Goal: Task Accomplishment & Management: Manage account settings

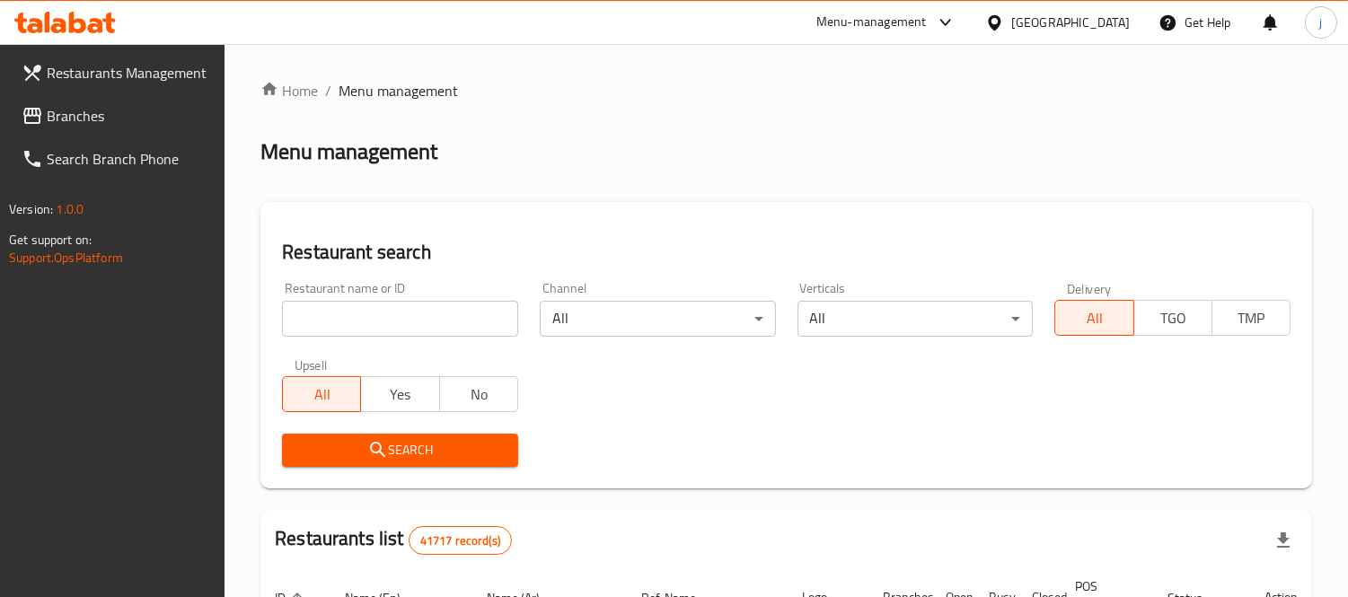
click at [37, 126] on icon at bounding box center [33, 116] width 22 height 22
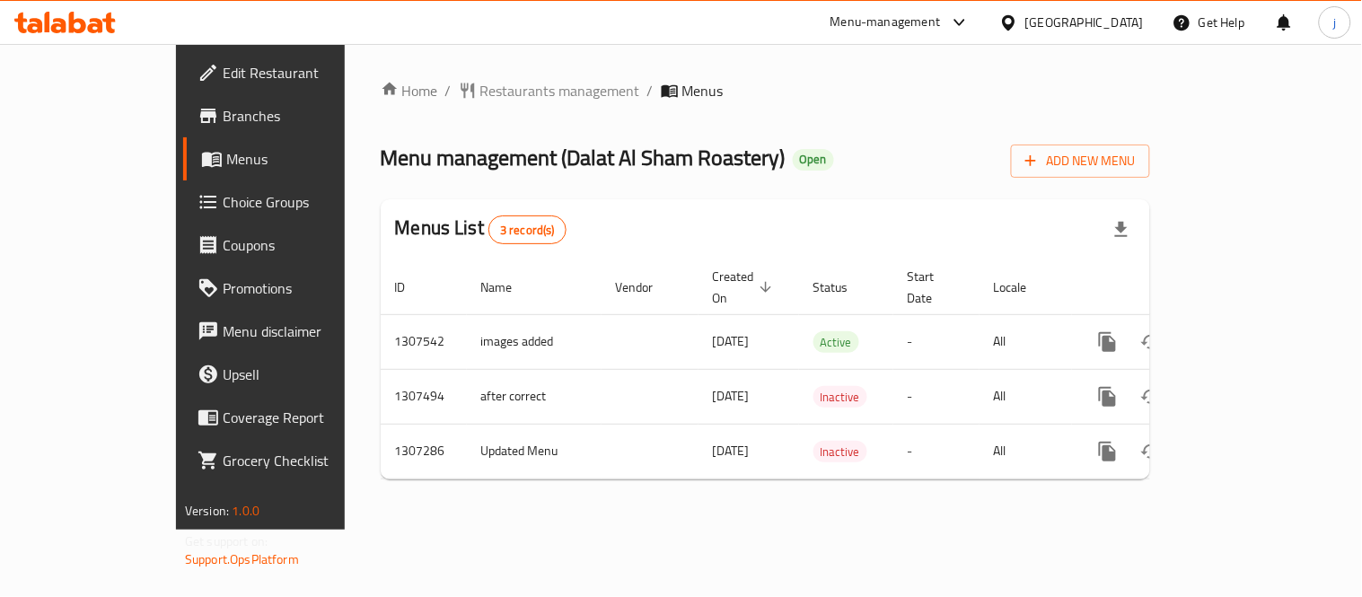
click at [1087, 27] on div "[GEOGRAPHIC_DATA]" at bounding box center [1085, 23] width 119 height 20
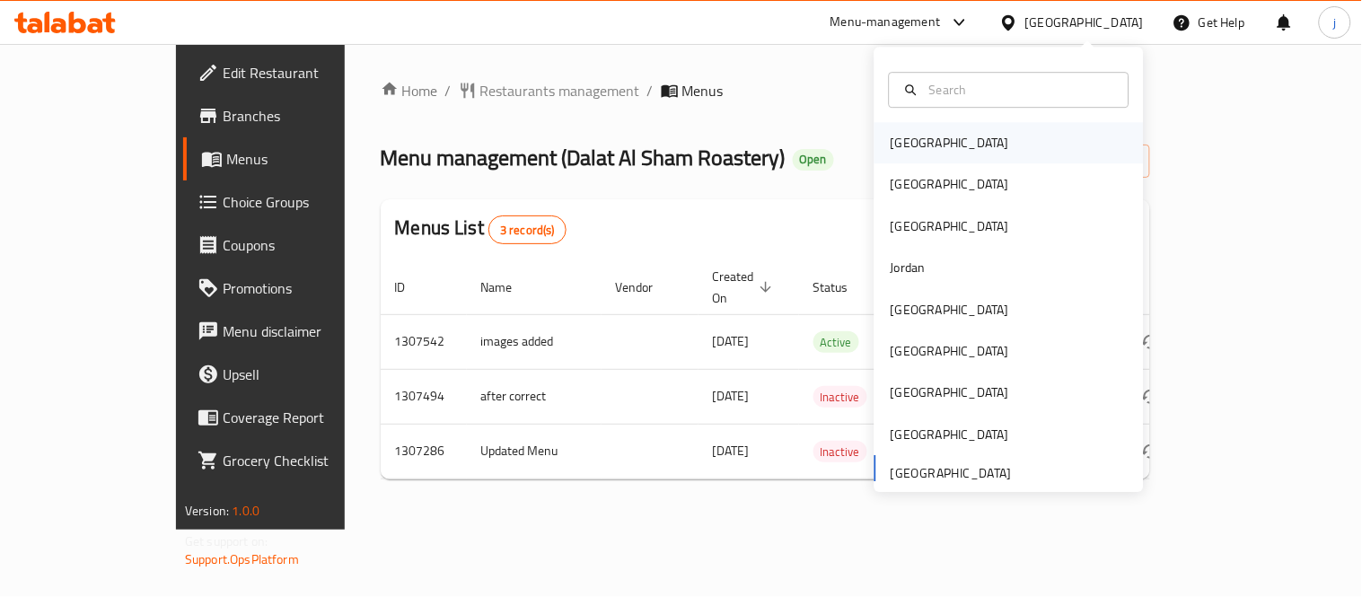
click at [900, 144] on div "Bahrain" at bounding box center [950, 143] width 119 height 20
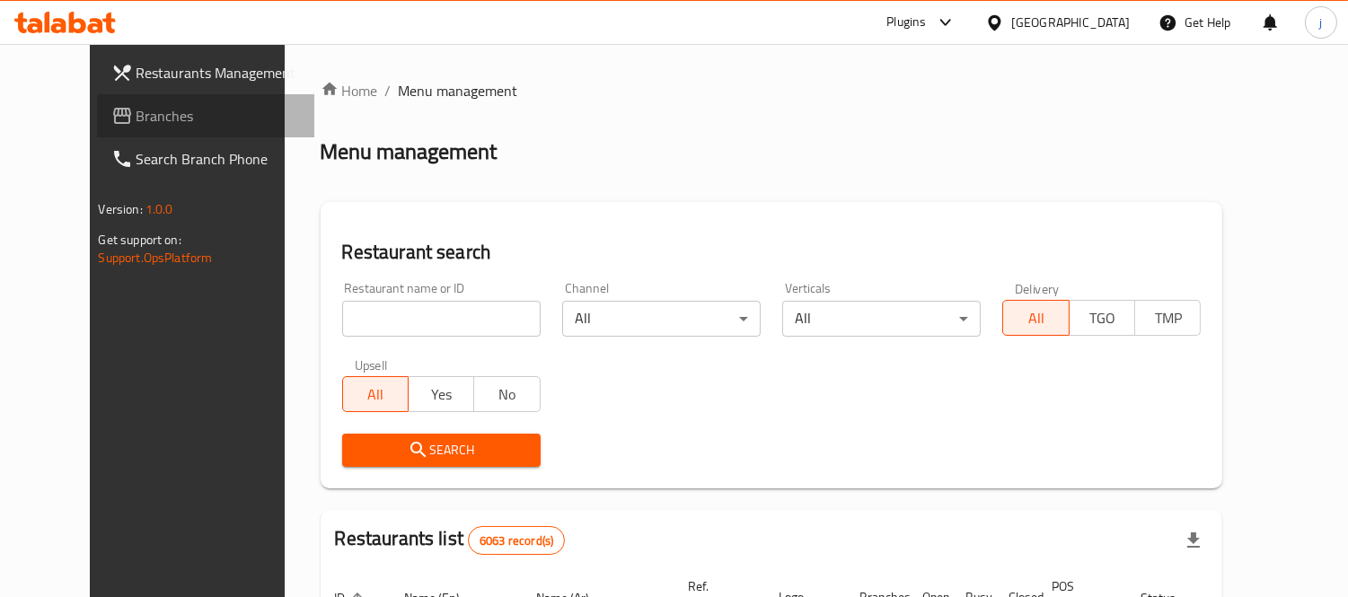
click at [120, 102] on link "Branches" at bounding box center [206, 115] width 218 height 43
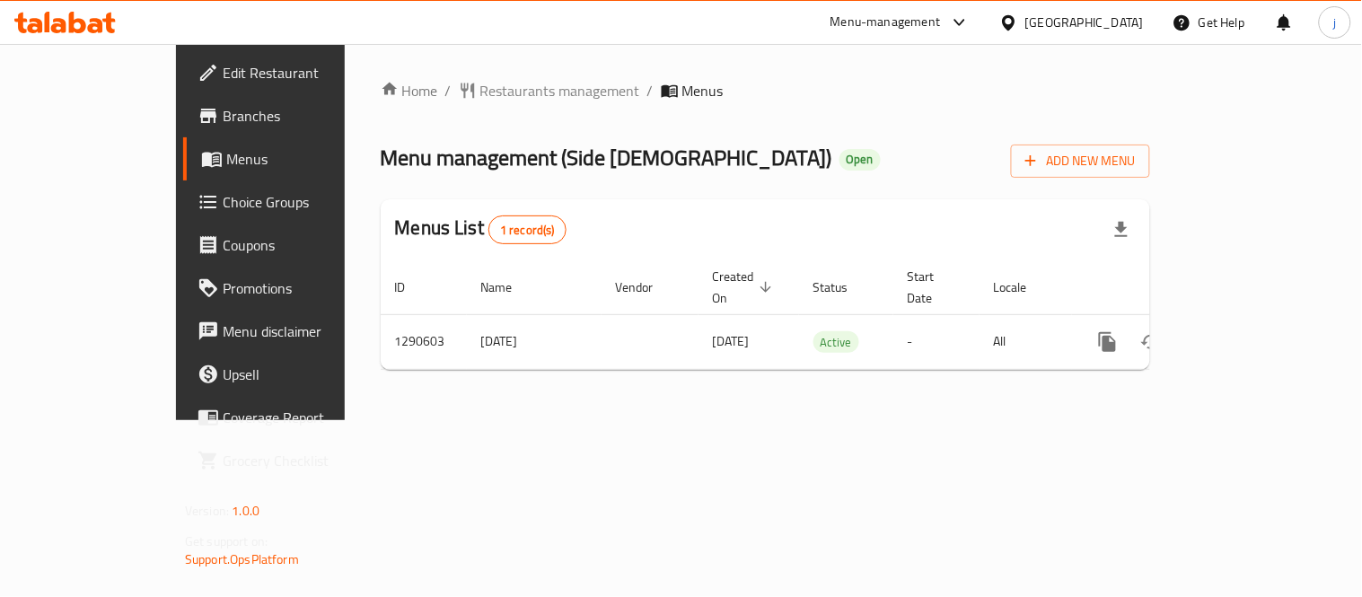
click at [1110, 21] on div "[GEOGRAPHIC_DATA]" at bounding box center [1085, 23] width 119 height 20
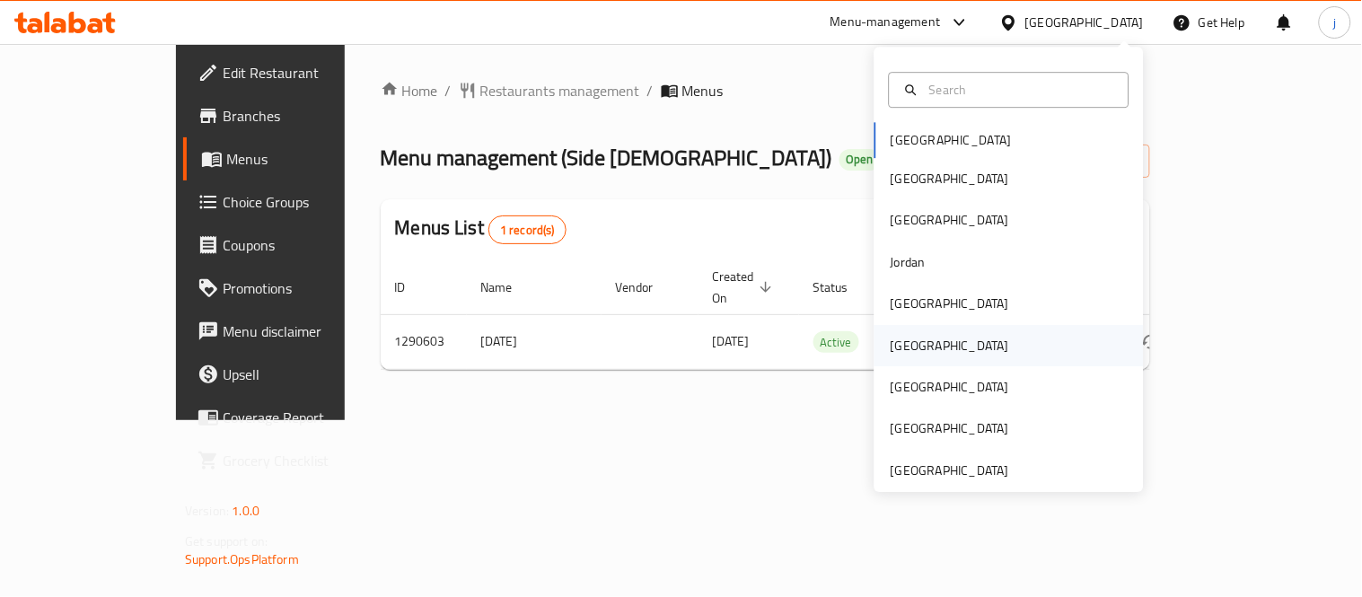
click at [923, 345] on div "[GEOGRAPHIC_DATA]" at bounding box center [1009, 345] width 269 height 41
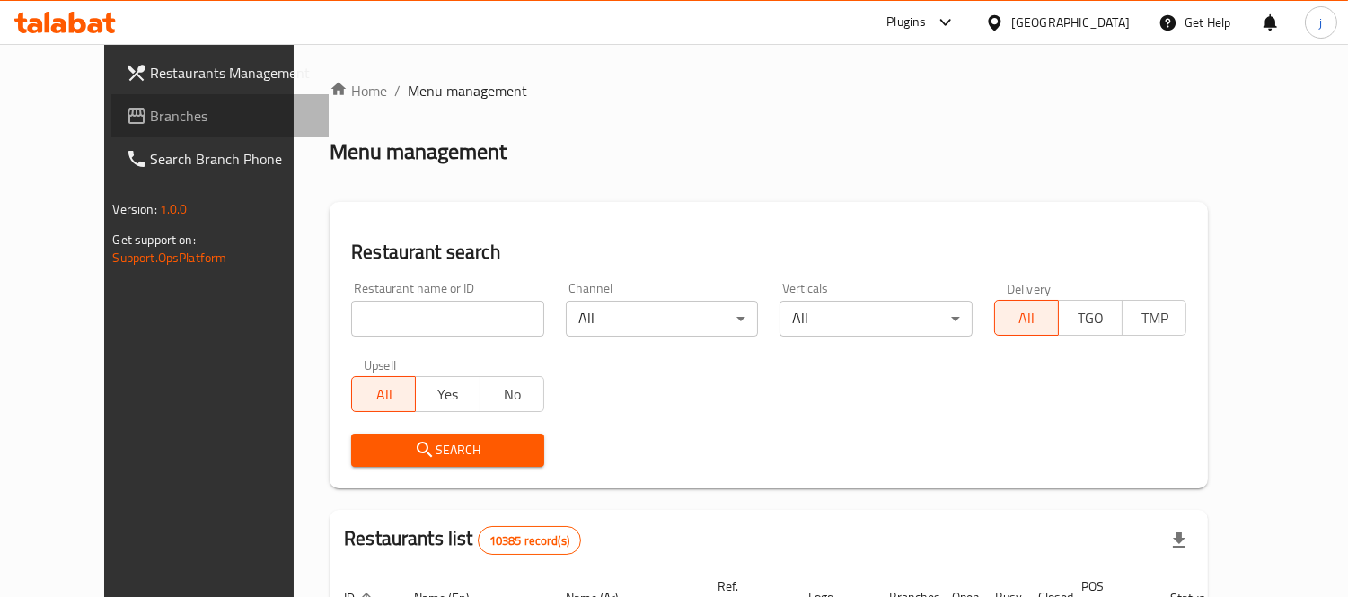
click at [151, 112] on span "Branches" at bounding box center [233, 116] width 164 height 22
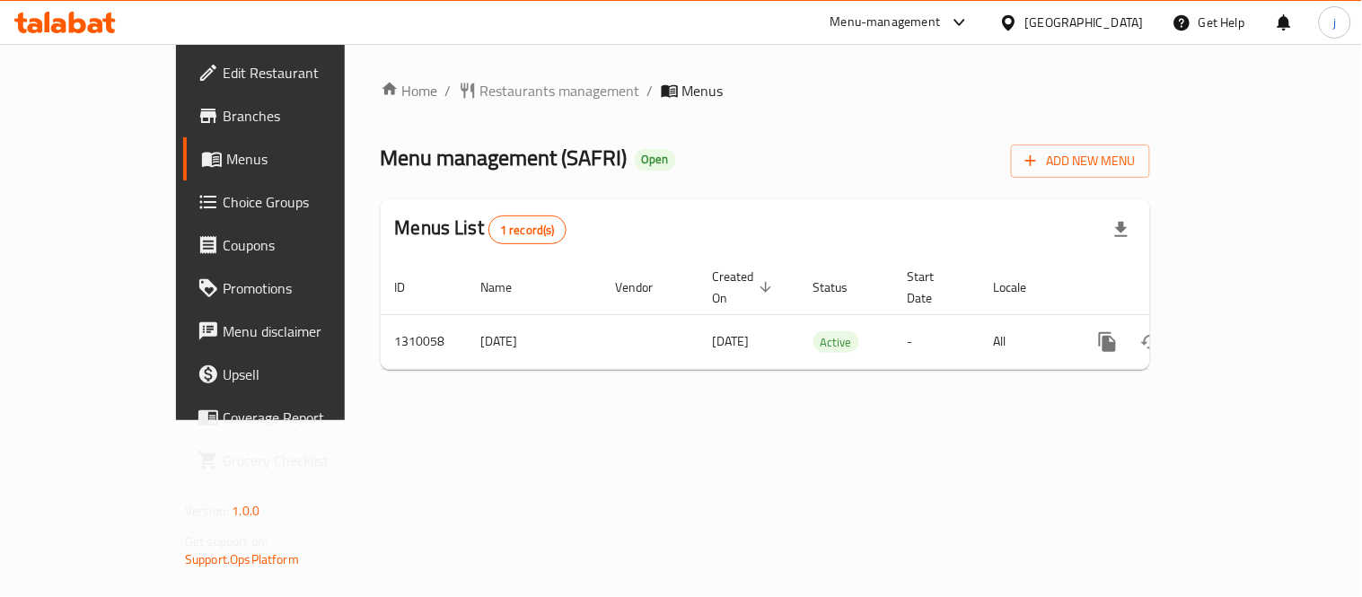
click at [1138, 28] on div "[GEOGRAPHIC_DATA]" at bounding box center [1085, 23] width 119 height 20
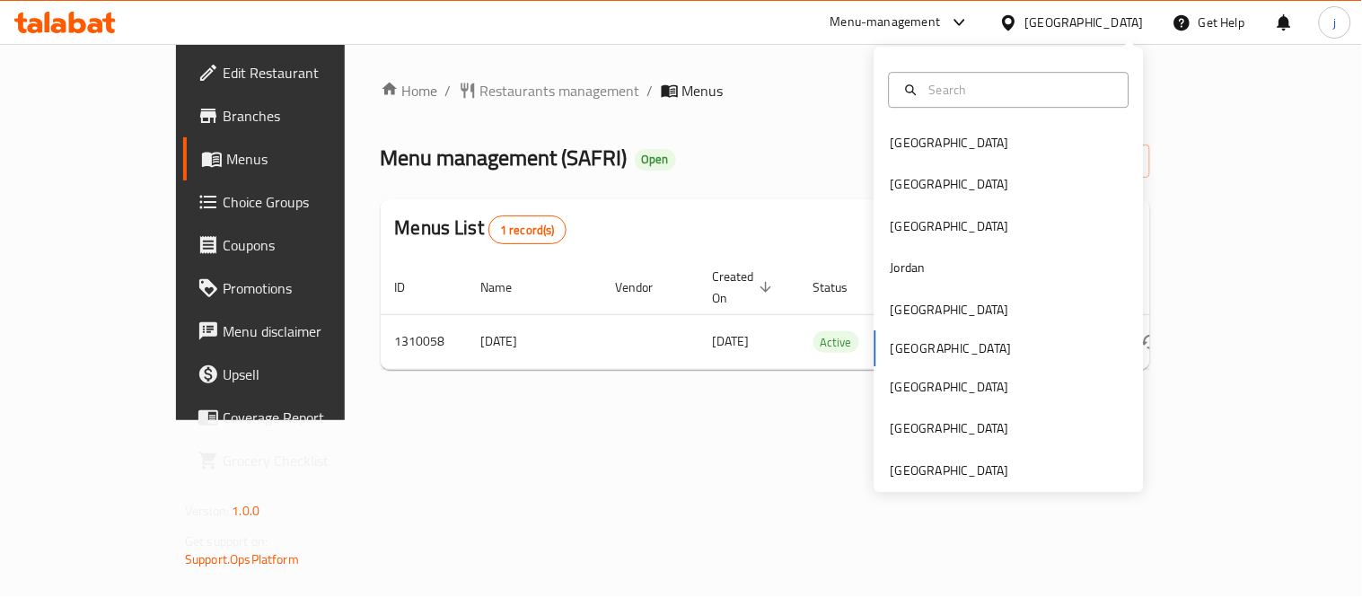
click at [947, 481] on div "Bahrain Egypt Iraq Jordan Kuwait Oman Qatar Saudi Arabia United Arab Emirates" at bounding box center [1009, 269] width 269 height 445
click at [947, 462] on div "[GEOGRAPHIC_DATA]" at bounding box center [950, 471] width 119 height 20
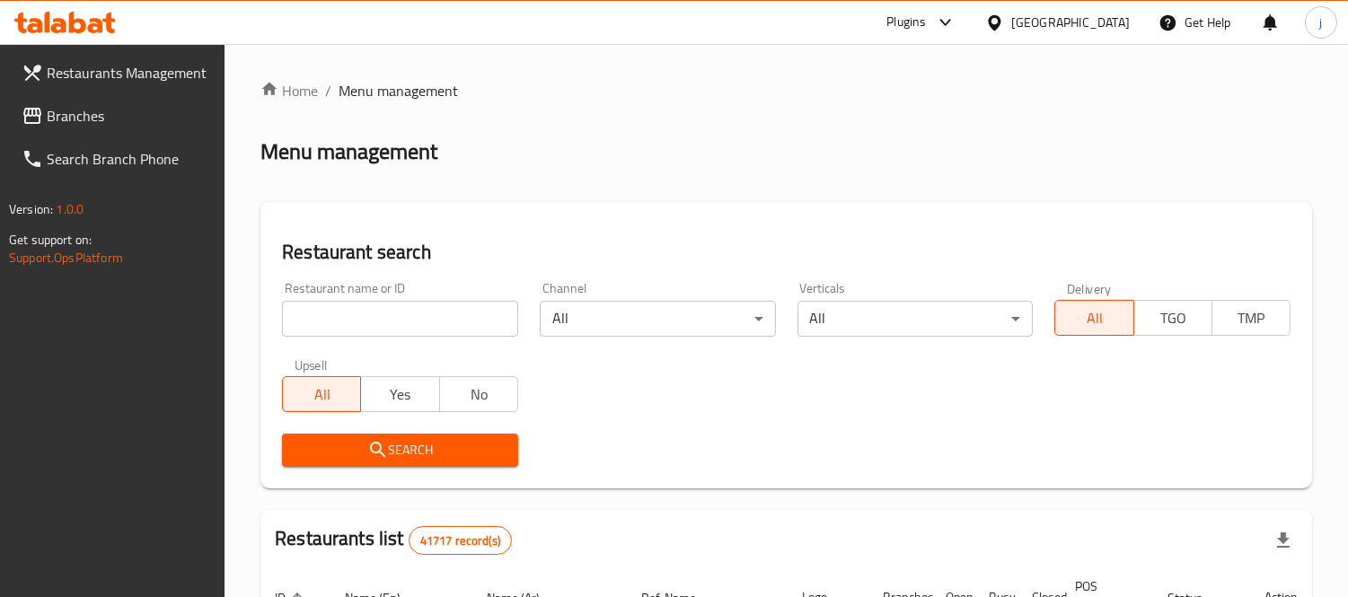
click at [114, 119] on span "Branches" at bounding box center [129, 116] width 164 height 22
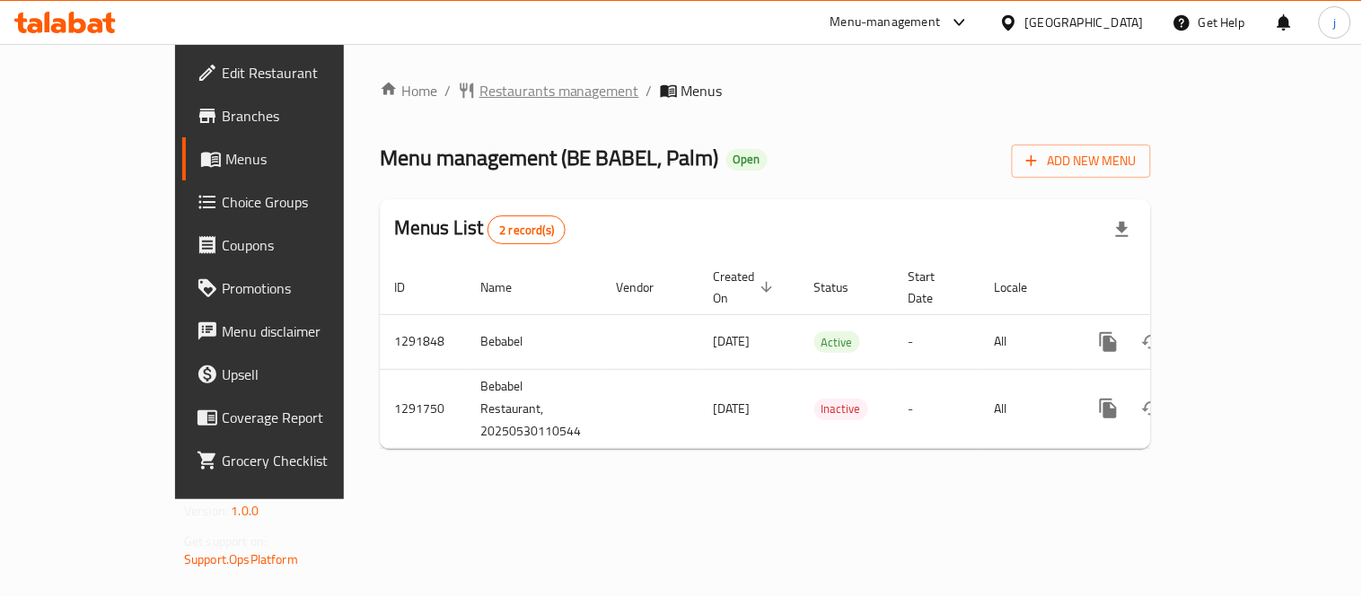
drag, startPoint x: 443, startPoint y: 64, endPoint x: 441, endPoint y: 77, distance: 13.6
click at [443, 74] on div "Home / Restaurants management / Menus Menu management ( BE BABEL, Palm ) Open A…" at bounding box center [765, 271] width 843 height 455
click at [480, 80] on span "Restaurants management" at bounding box center [560, 91] width 160 height 22
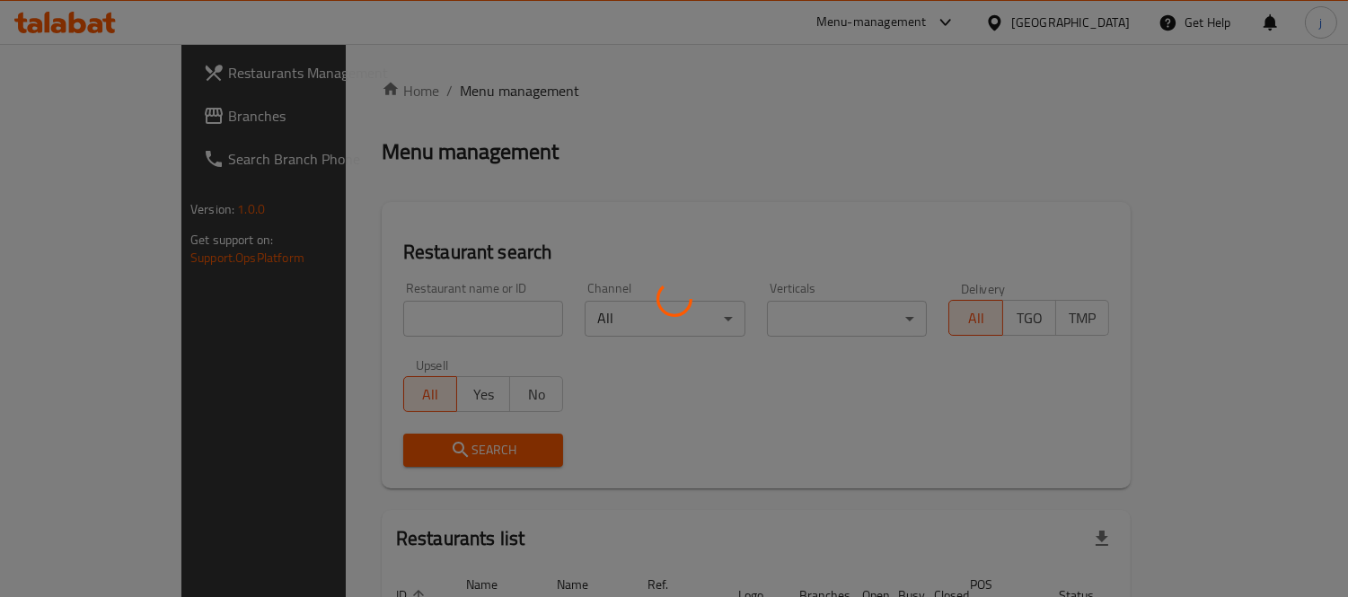
click at [121, 114] on div at bounding box center [674, 298] width 1348 height 597
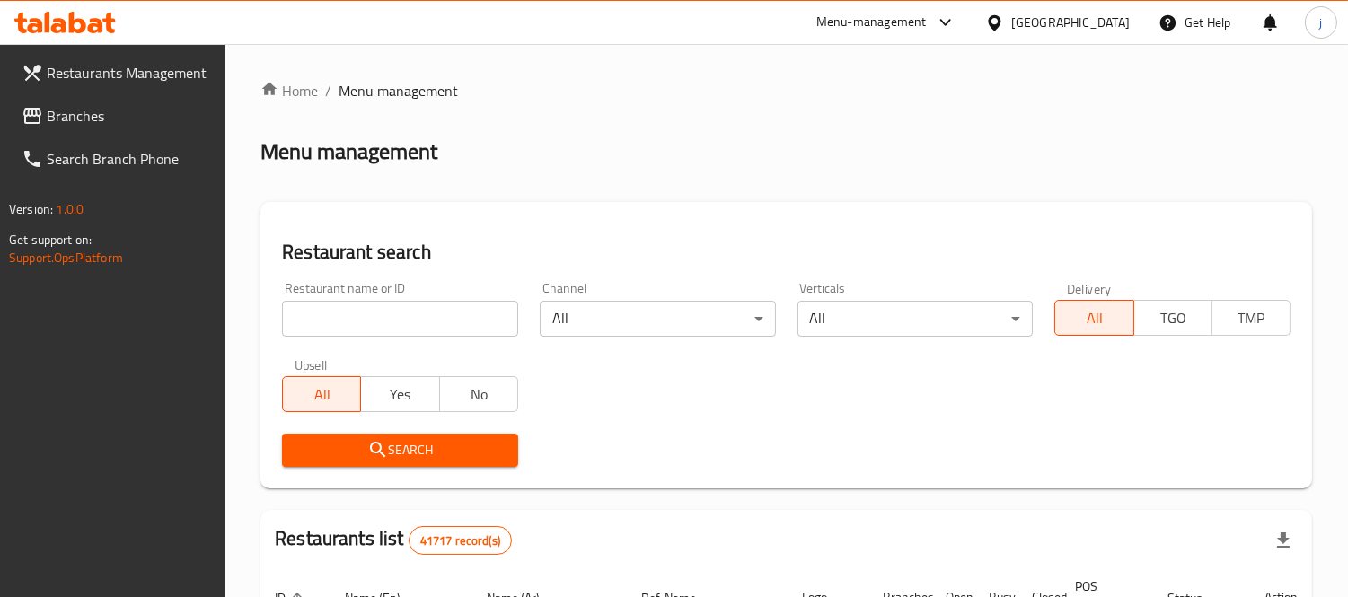
click at [121, 114] on div at bounding box center [674, 298] width 1348 height 597
click at [120, 114] on span "Branches" at bounding box center [129, 116] width 164 height 22
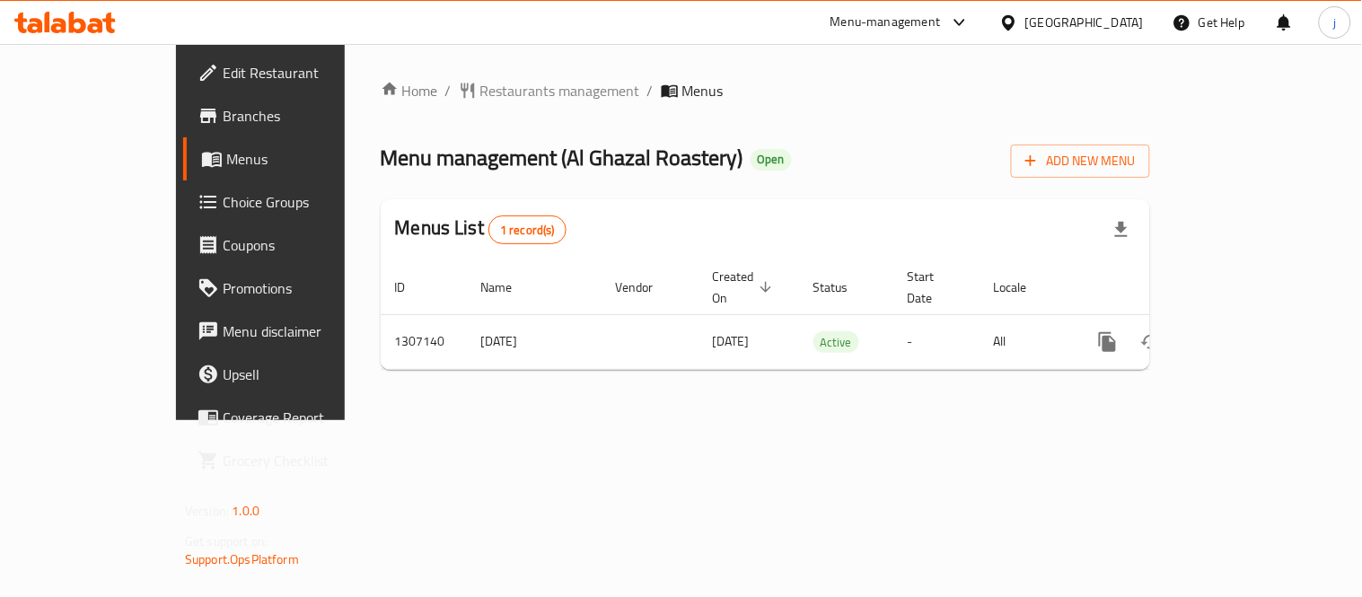
click at [1037, 32] on div "[GEOGRAPHIC_DATA]" at bounding box center [1071, 22] width 173 height 43
click at [1008, 13] on icon at bounding box center [1008, 22] width 19 height 19
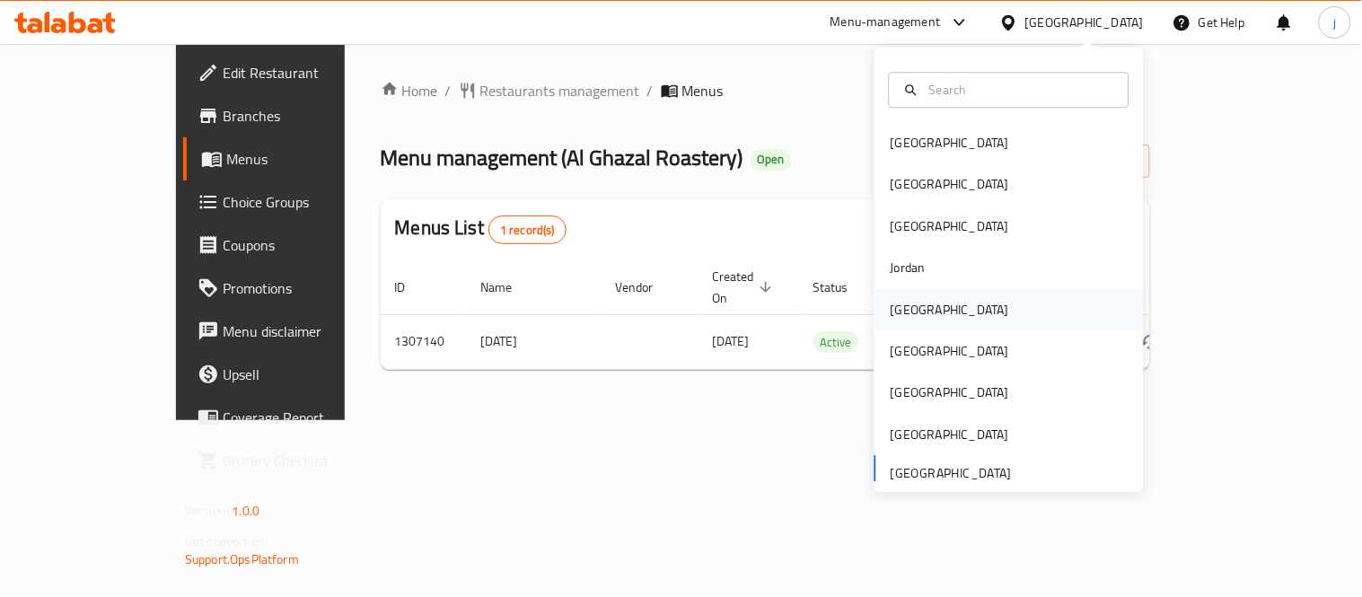
click at [891, 301] on div "Kuwait" at bounding box center [950, 310] width 119 height 20
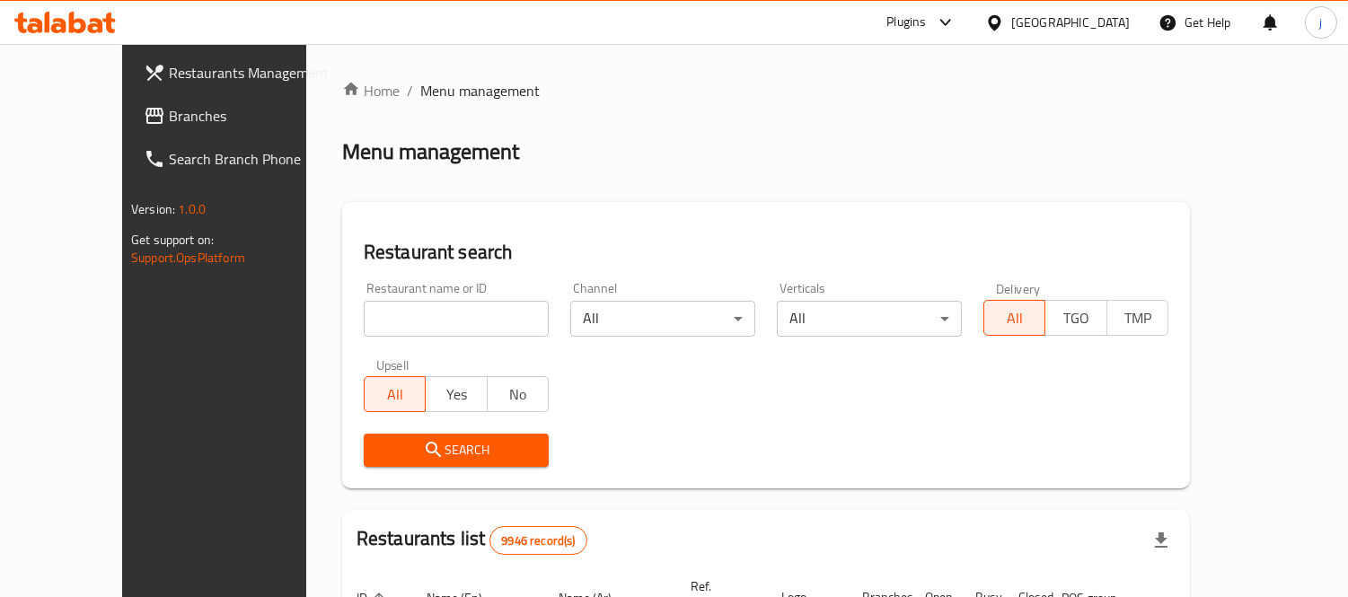
drag, startPoint x: 101, startPoint y: 110, endPoint x: 65, endPoint y: 114, distance: 36.2
click at [169, 110] on span "Branches" at bounding box center [251, 116] width 164 height 22
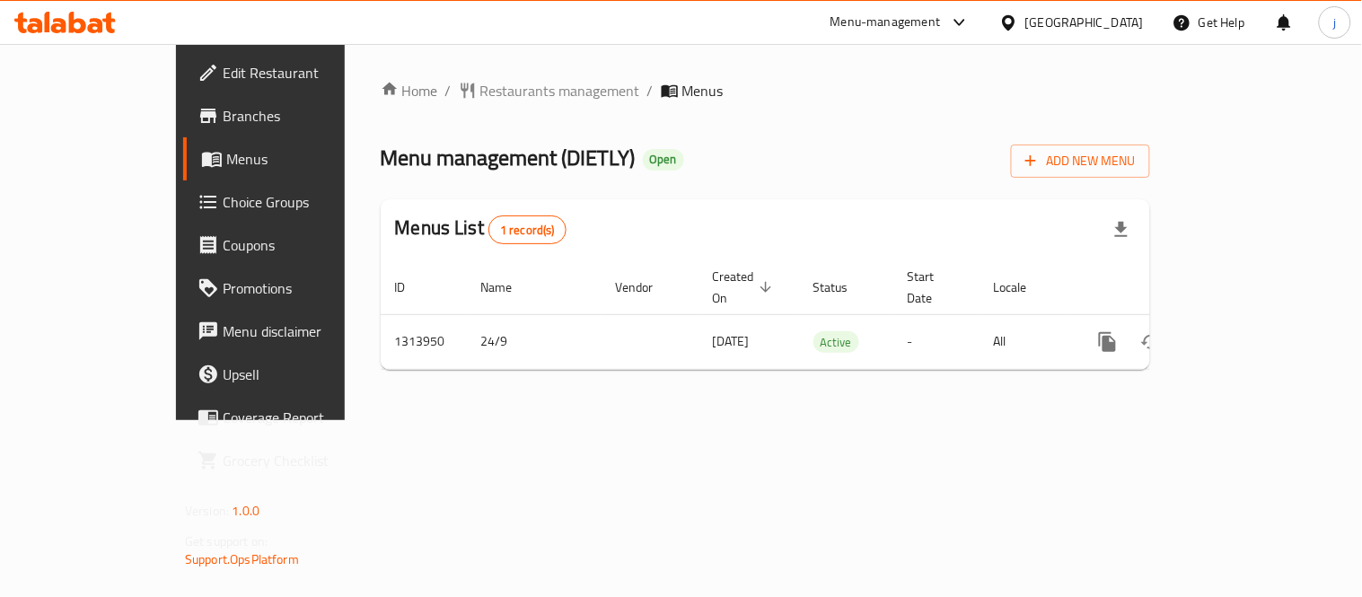
click at [1015, 23] on icon at bounding box center [1008, 21] width 13 height 15
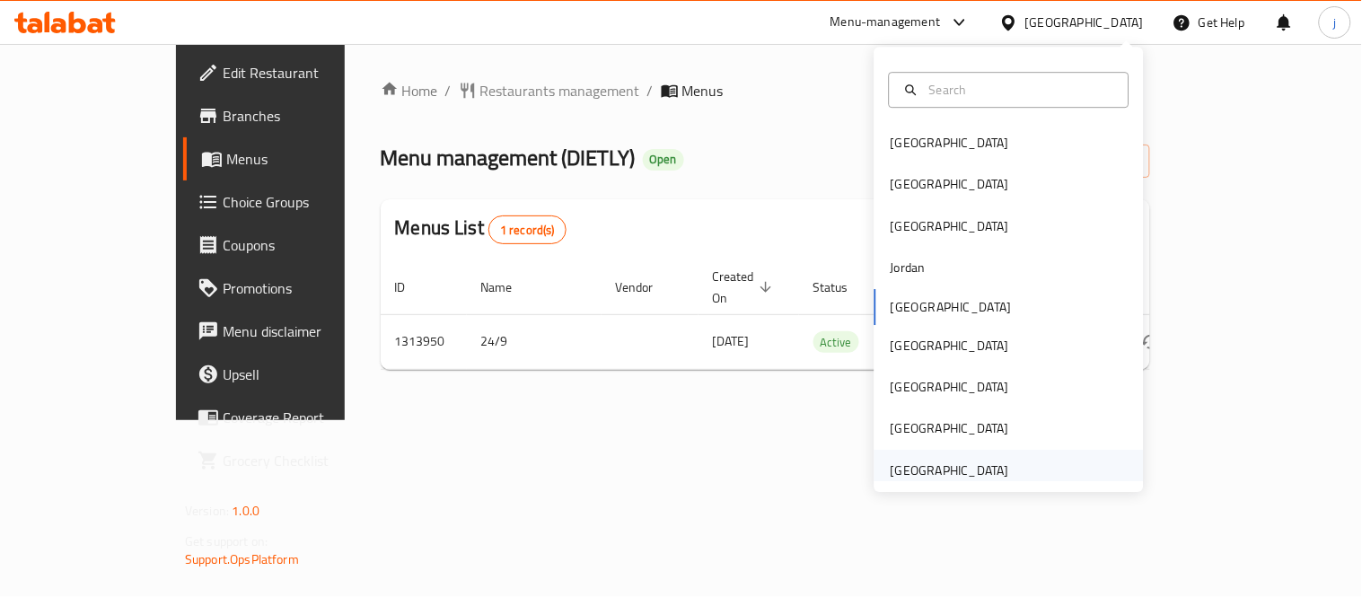
click at [943, 468] on div "[GEOGRAPHIC_DATA]" at bounding box center [950, 471] width 119 height 20
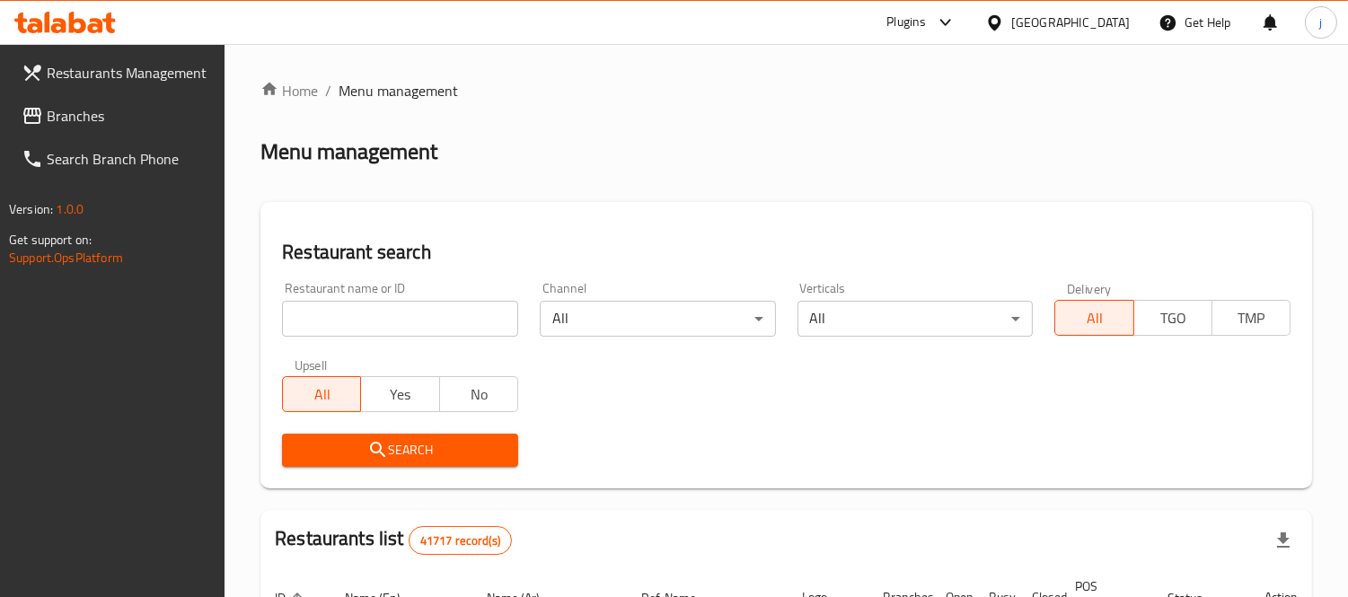
drag, startPoint x: 194, startPoint y: 122, endPoint x: 56, endPoint y: 103, distance: 139.6
click at [194, 122] on span "Branches" at bounding box center [129, 116] width 164 height 22
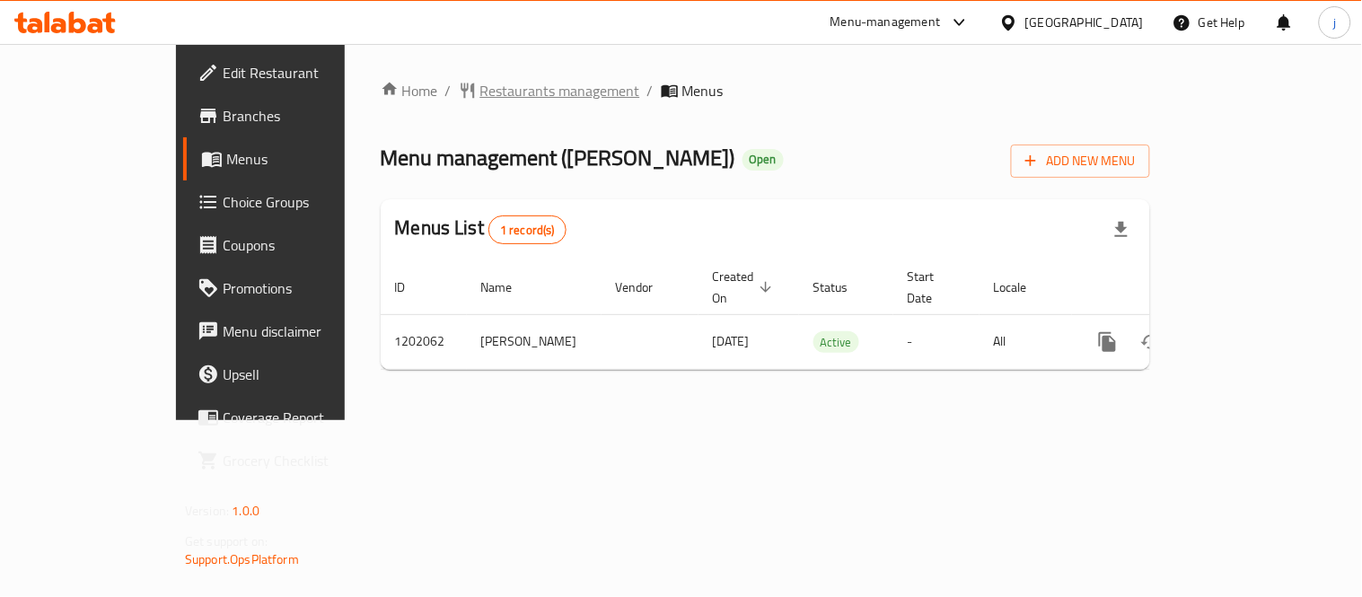
click at [480, 92] on span "Restaurants management" at bounding box center [560, 91] width 160 height 22
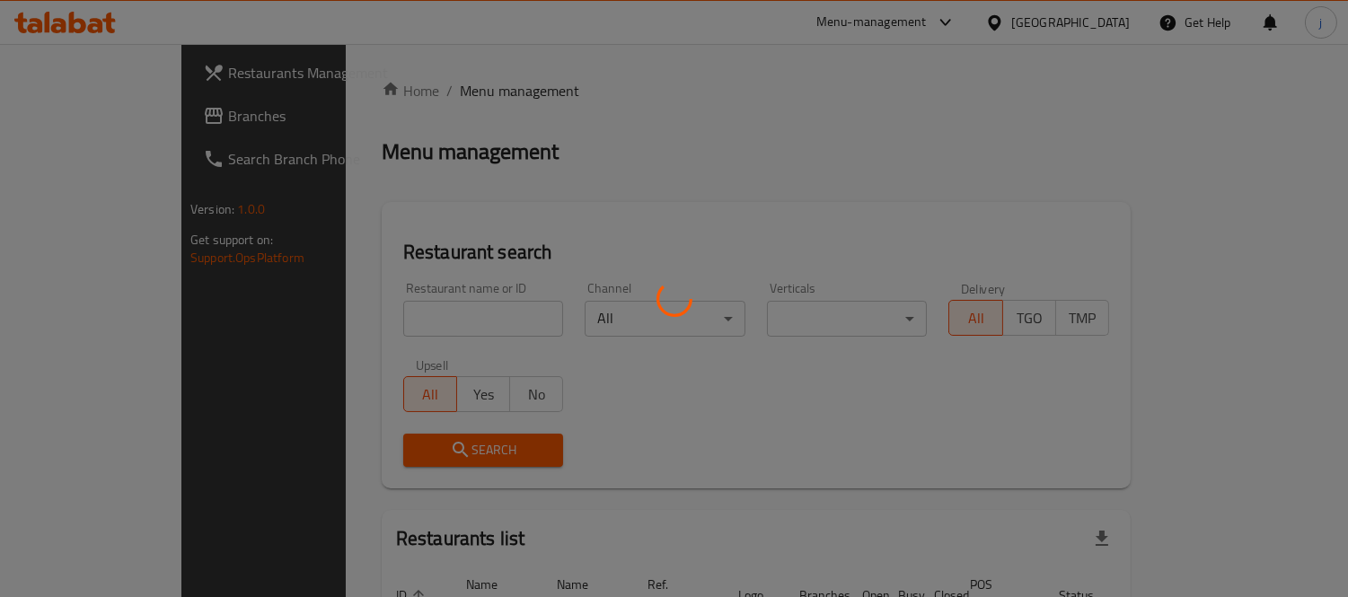
click at [139, 114] on div at bounding box center [674, 298] width 1348 height 597
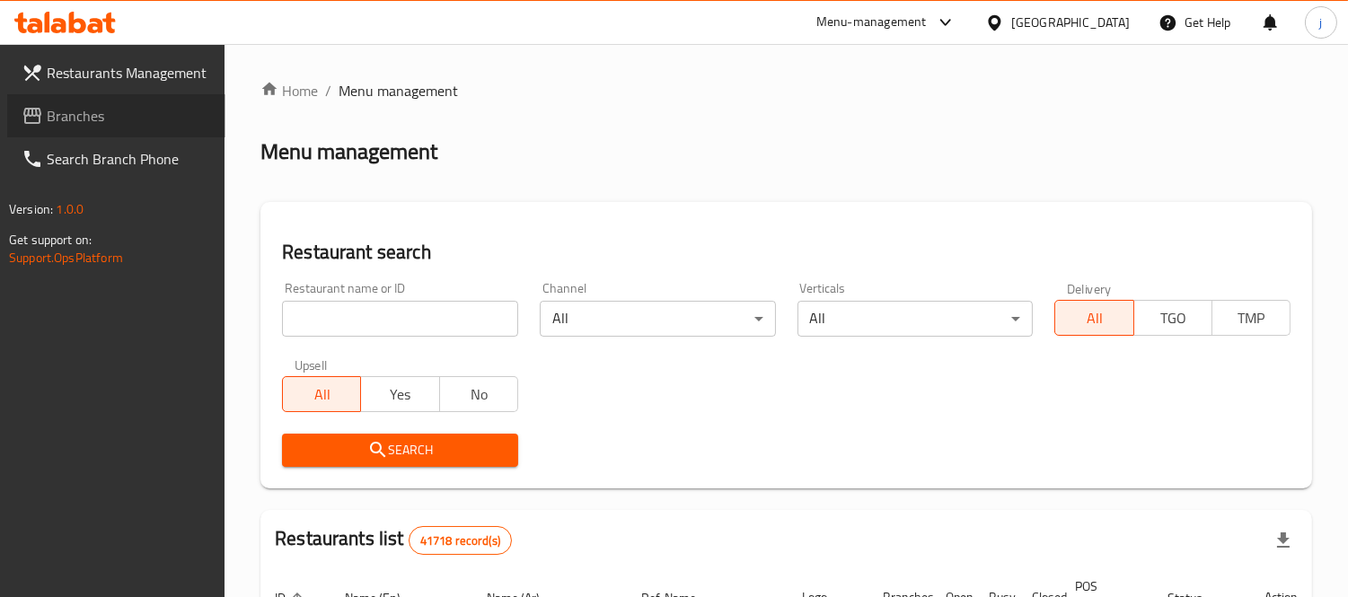
click at [94, 105] on span "Branches" at bounding box center [129, 116] width 164 height 22
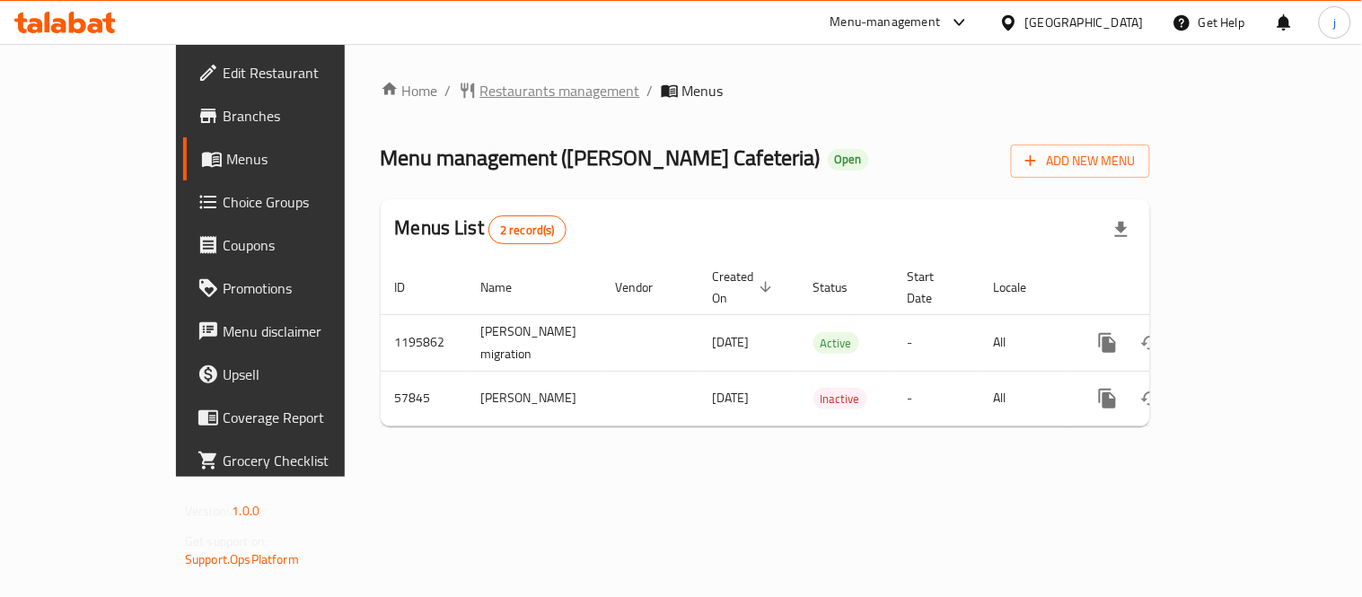
click at [480, 99] on span "Restaurants management" at bounding box center [560, 91] width 160 height 22
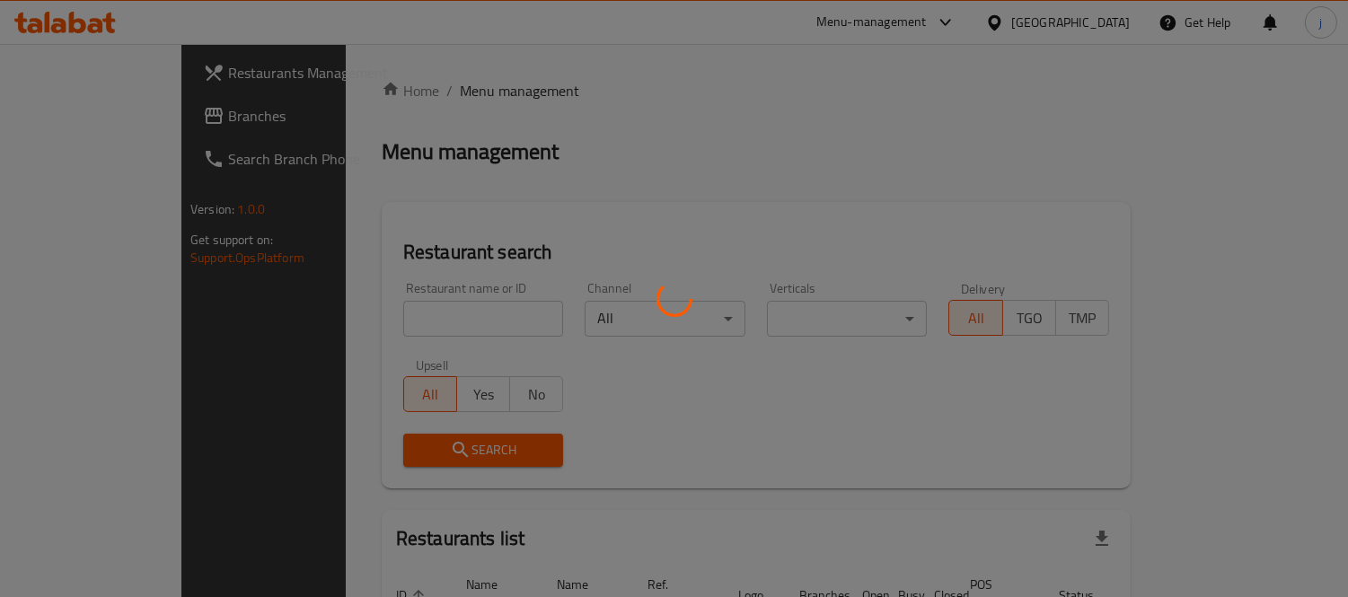
click at [130, 124] on div at bounding box center [674, 298] width 1348 height 597
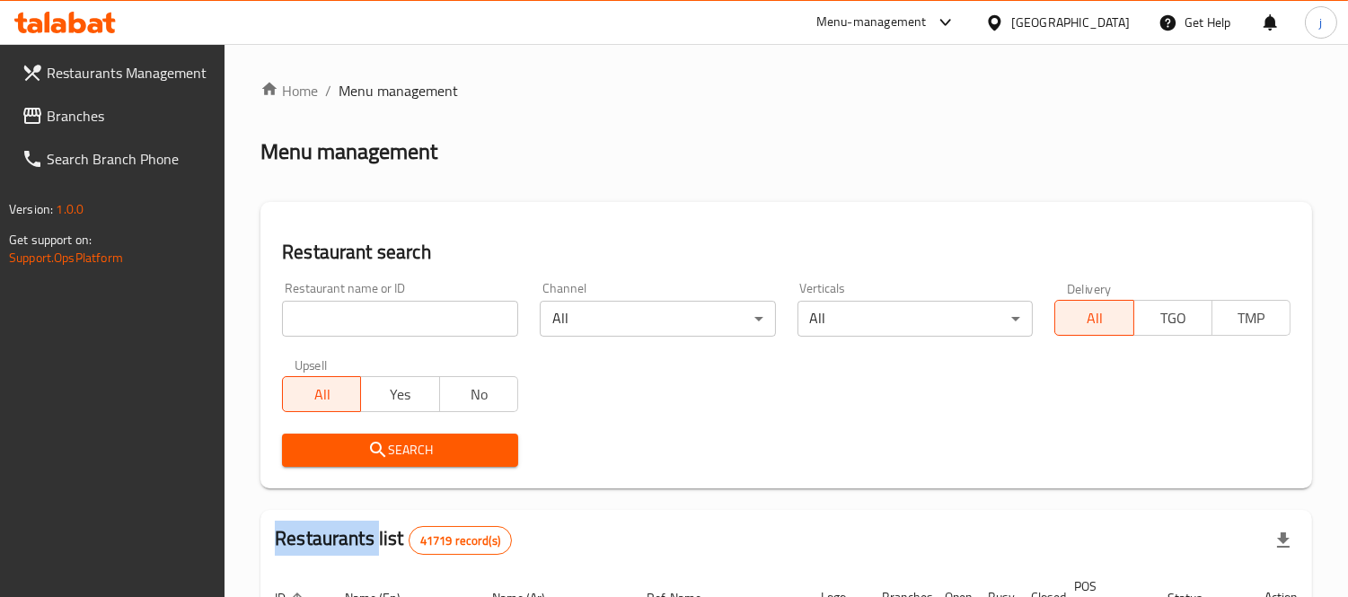
click at [130, 124] on div at bounding box center [674, 298] width 1348 height 597
click at [130, 124] on span "Branches" at bounding box center [129, 116] width 164 height 22
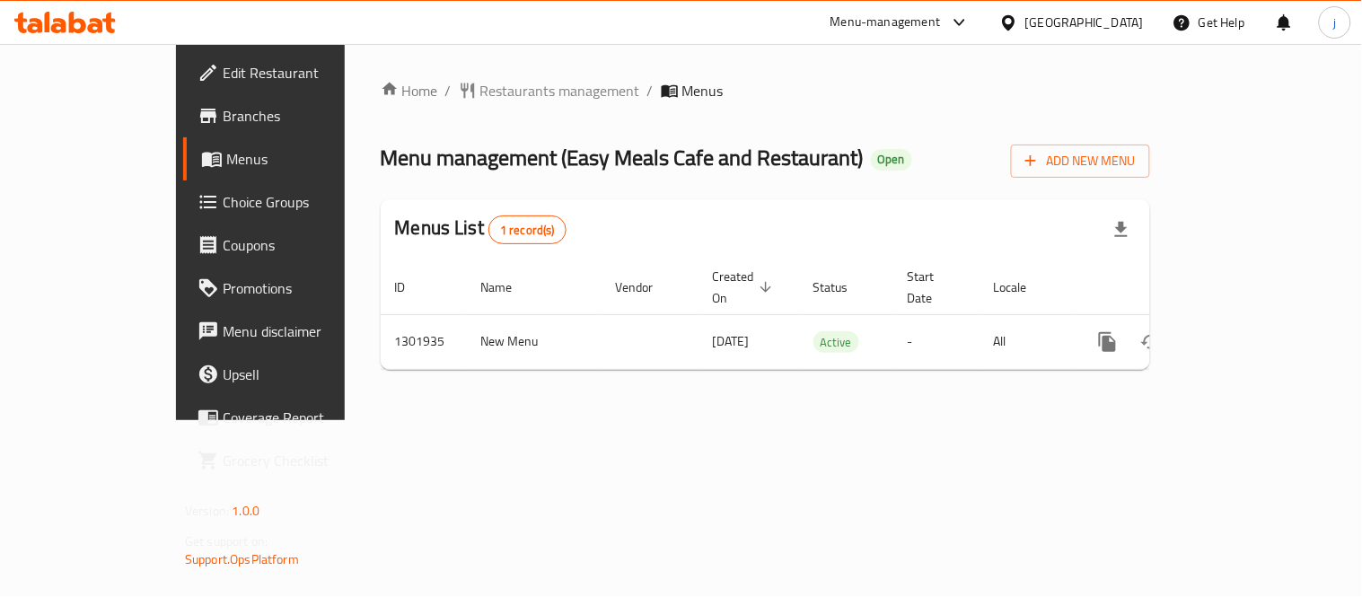
click at [223, 208] on span "Choice Groups" at bounding box center [306, 202] width 166 height 22
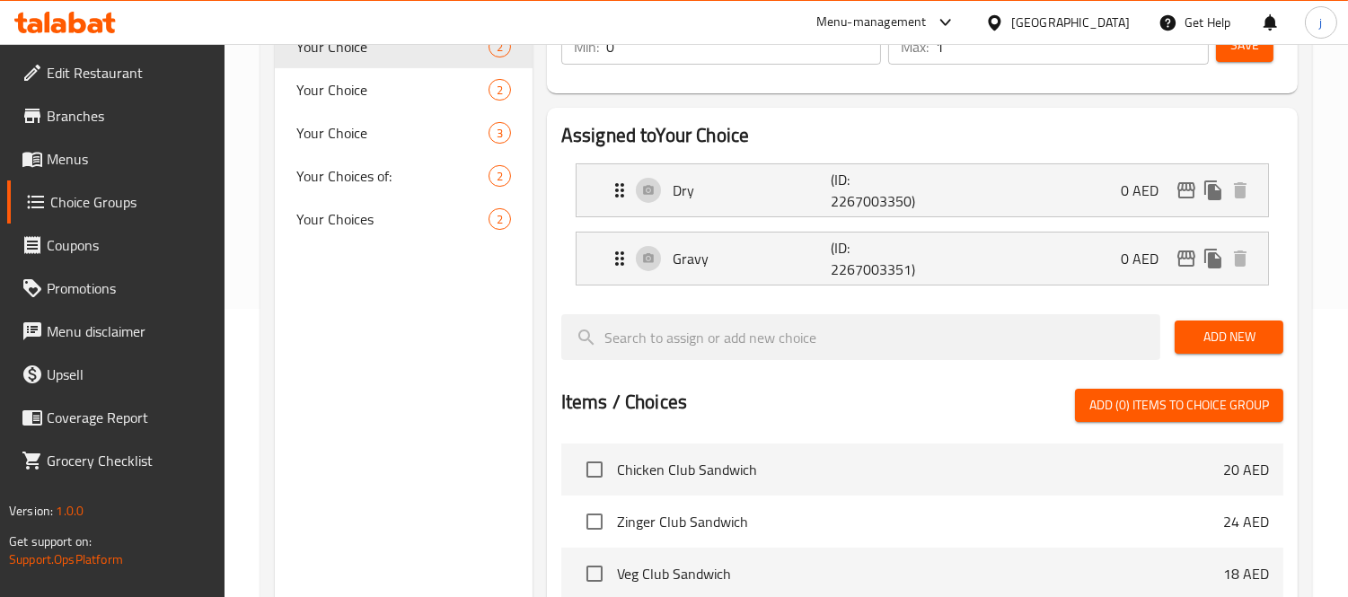
scroll to position [299, 0]
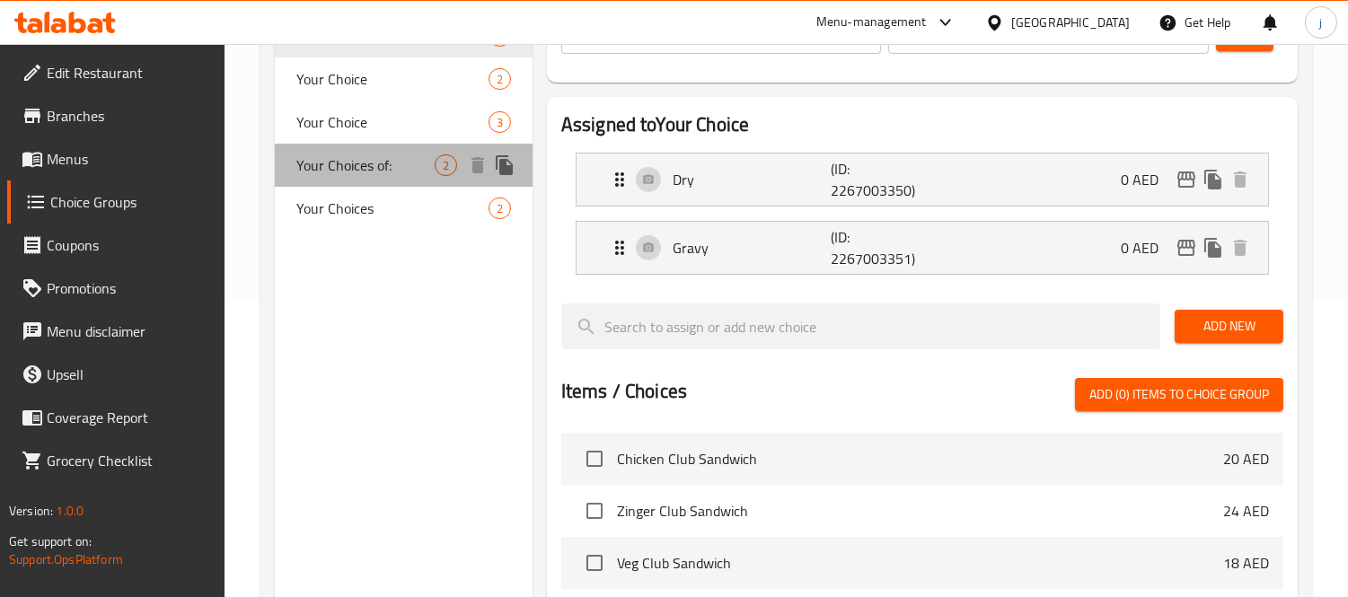
click at [335, 154] on span "Your Choices of:" at bounding box center [365, 165] width 138 height 22
type input "Your Choices of:"
type input "اختياراتك من:"
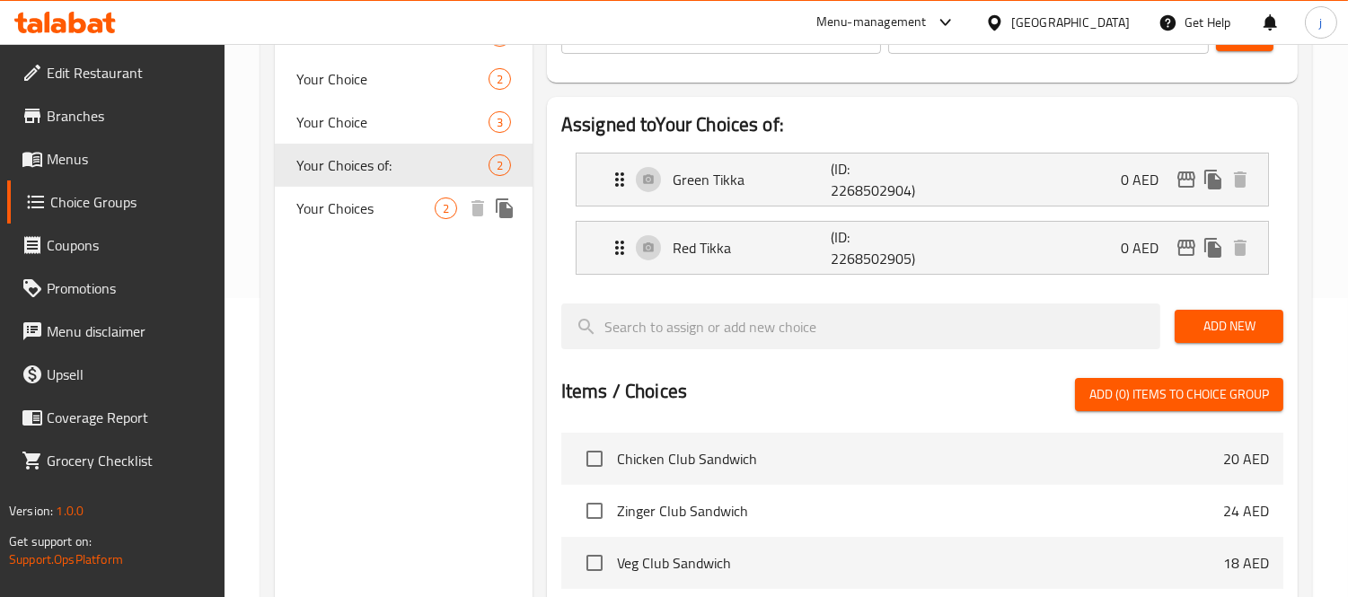
click at [344, 198] on span "Your Choices" at bounding box center [365, 209] width 138 height 22
type input "Your Choices"
type input "اختيارك"
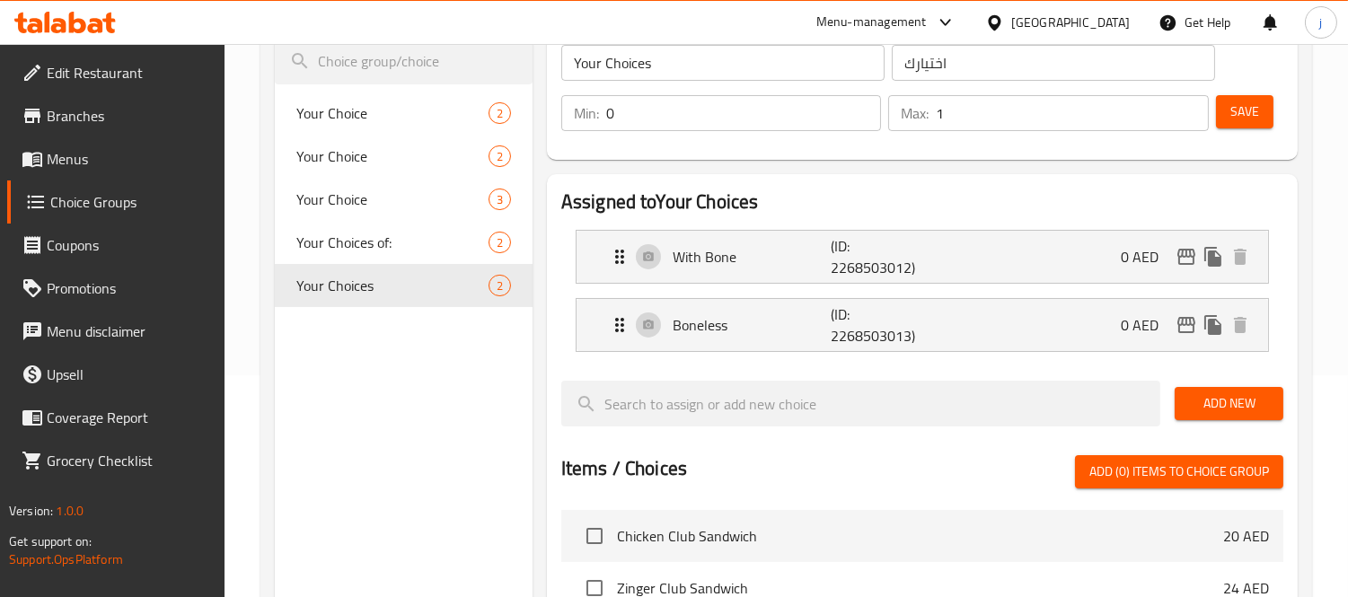
scroll to position [199, 0]
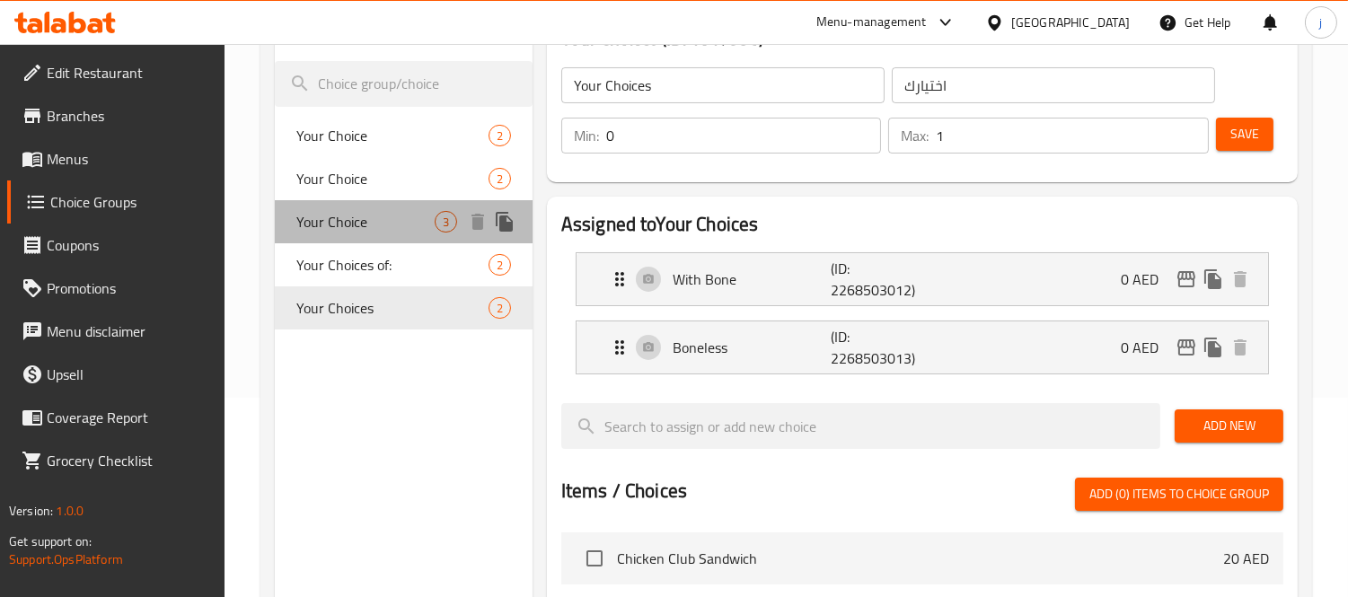
click at [375, 231] on span "Your Choice" at bounding box center [365, 222] width 138 height 22
type input "Your Choice"
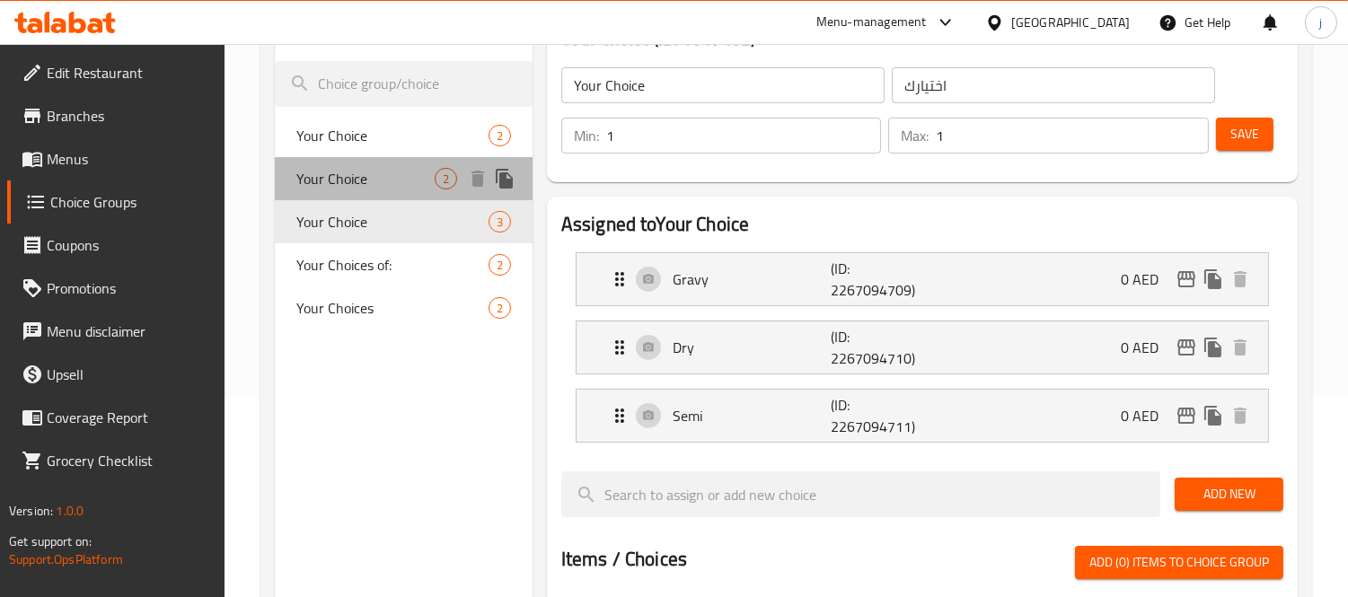
click at [353, 175] on span "Your Choice" at bounding box center [365, 179] width 138 height 22
type input "0"
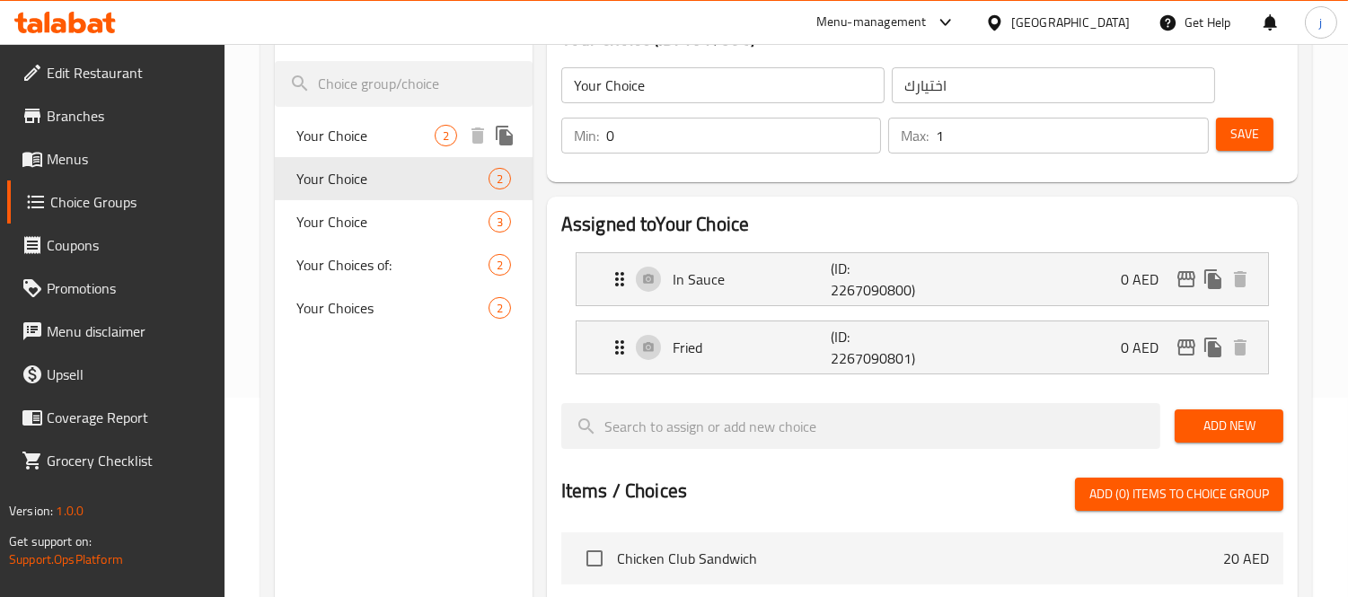
click at [356, 132] on span "Your Choice" at bounding box center [365, 136] width 138 height 22
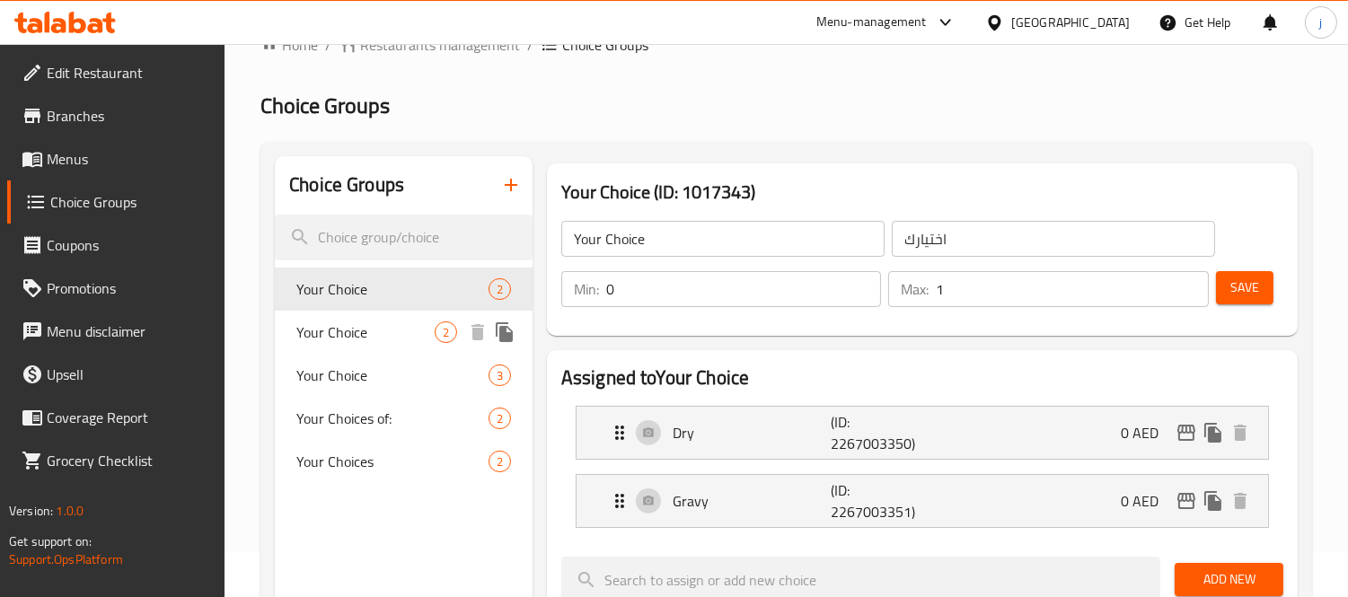
scroll to position [0, 0]
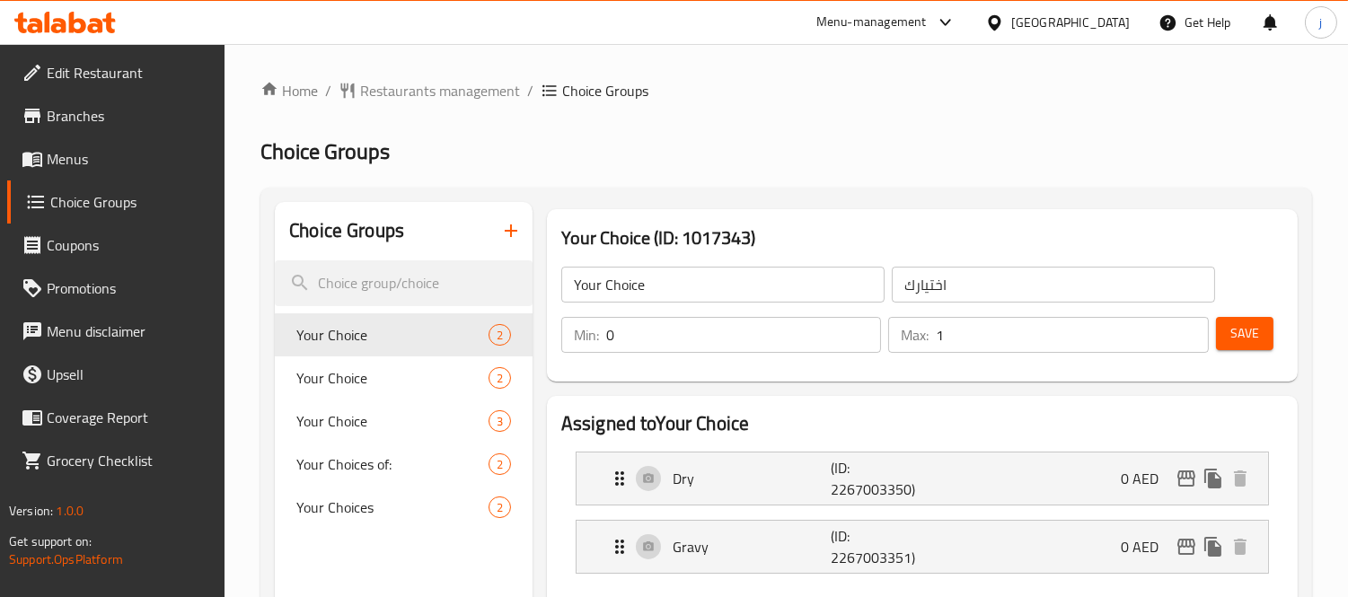
click at [407, 100] on span "Restaurants management" at bounding box center [440, 91] width 160 height 22
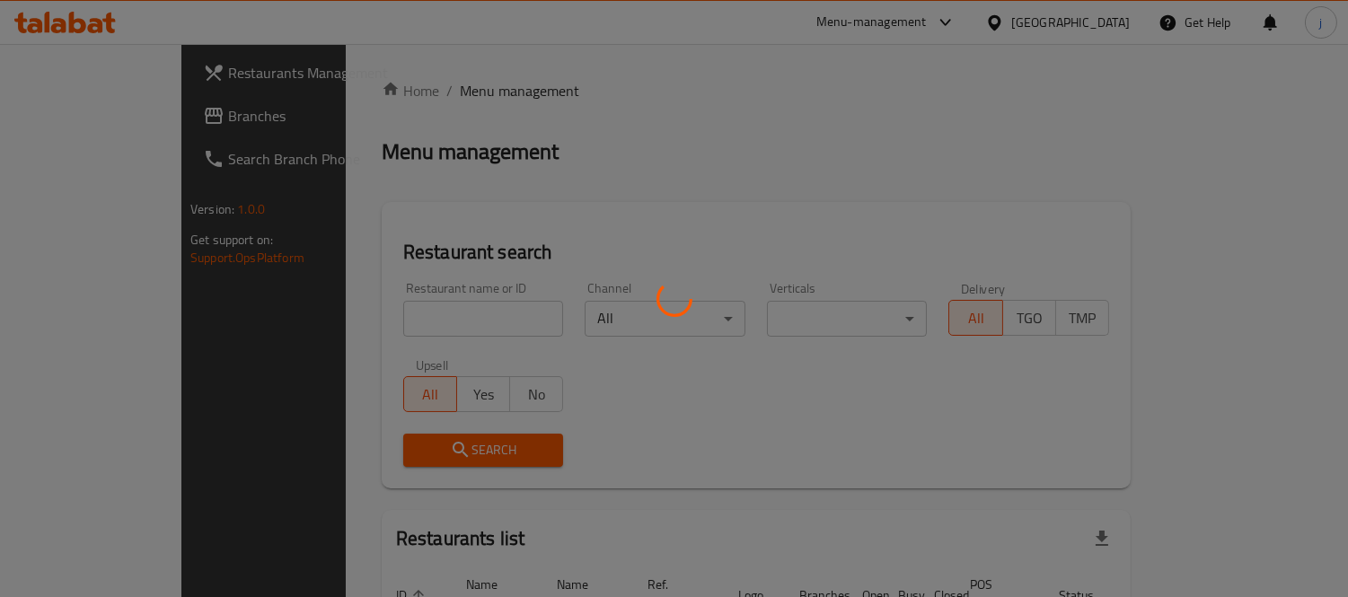
click at [120, 121] on div at bounding box center [674, 298] width 1348 height 597
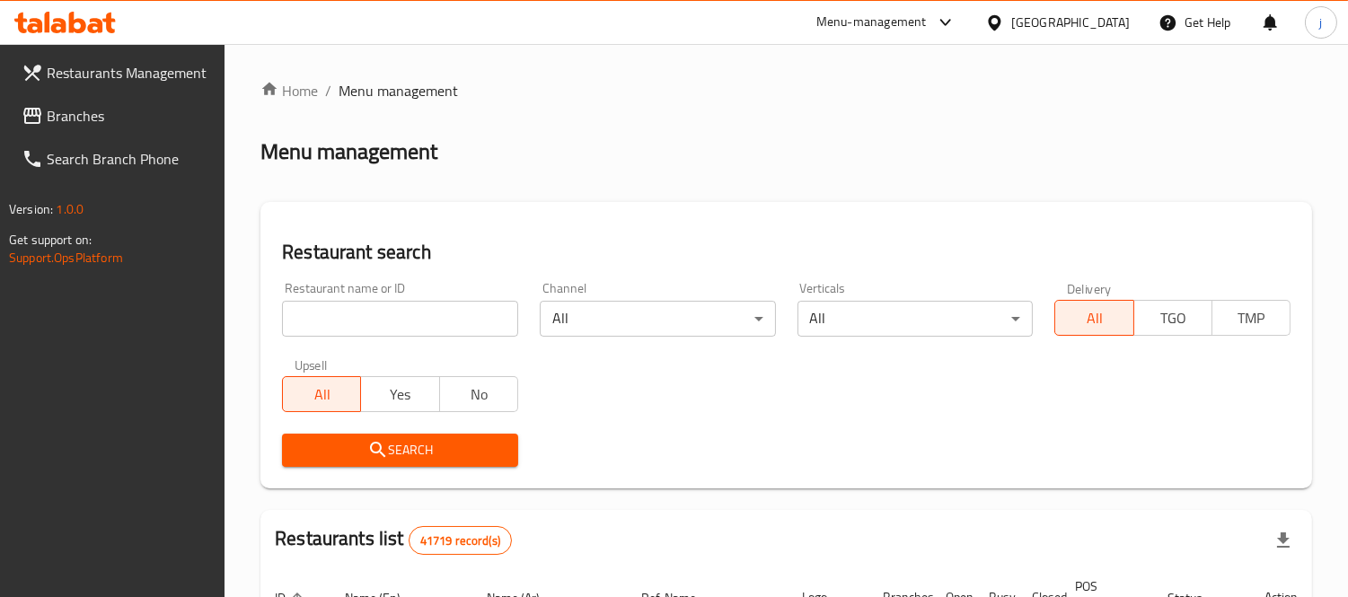
click at [112, 115] on span "Branches" at bounding box center [129, 116] width 164 height 22
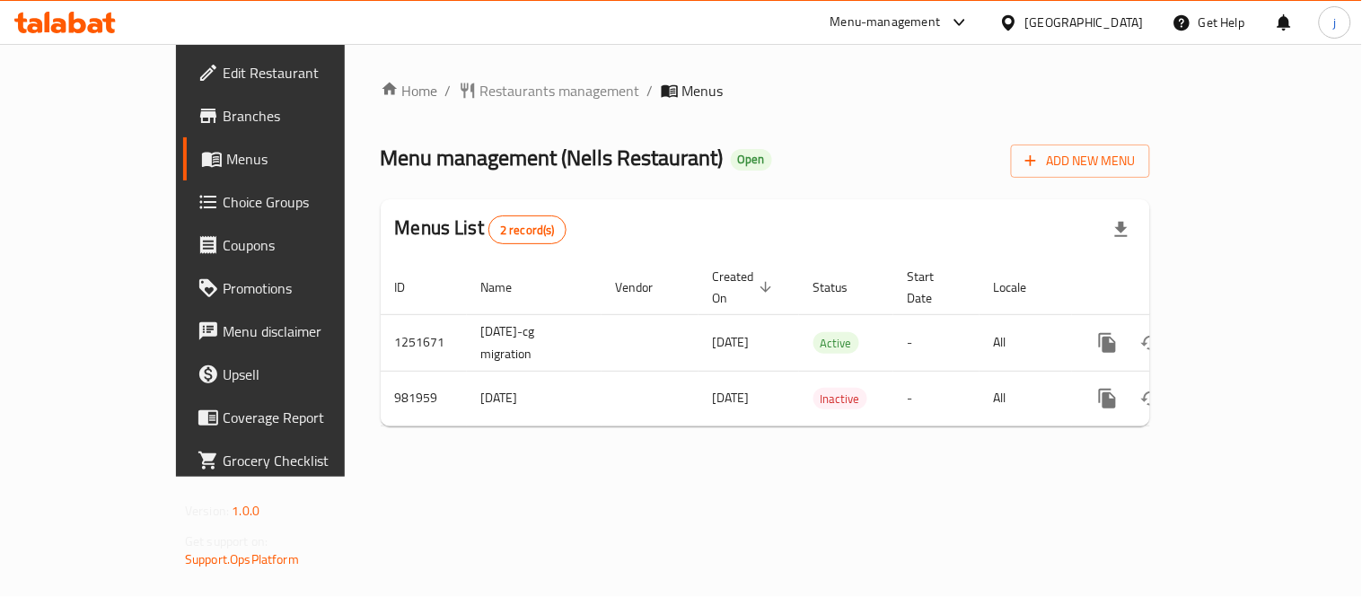
click at [1010, 23] on icon at bounding box center [1008, 22] width 19 height 19
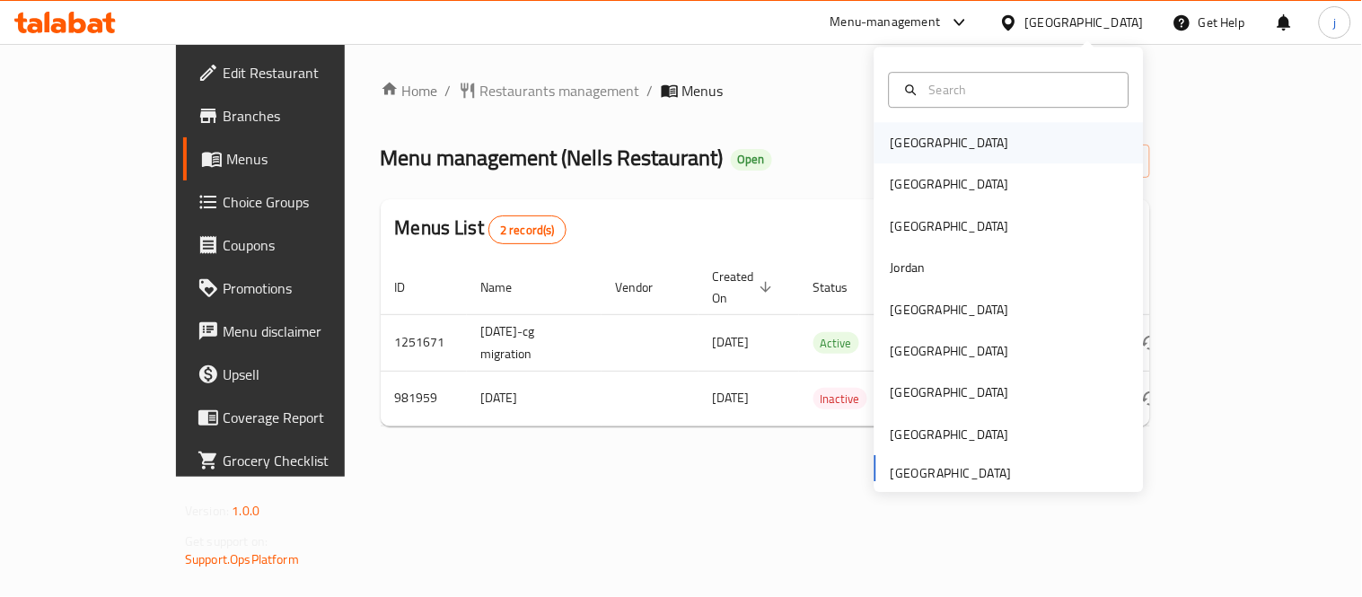
click at [896, 137] on div "[GEOGRAPHIC_DATA]" at bounding box center [950, 143] width 119 height 20
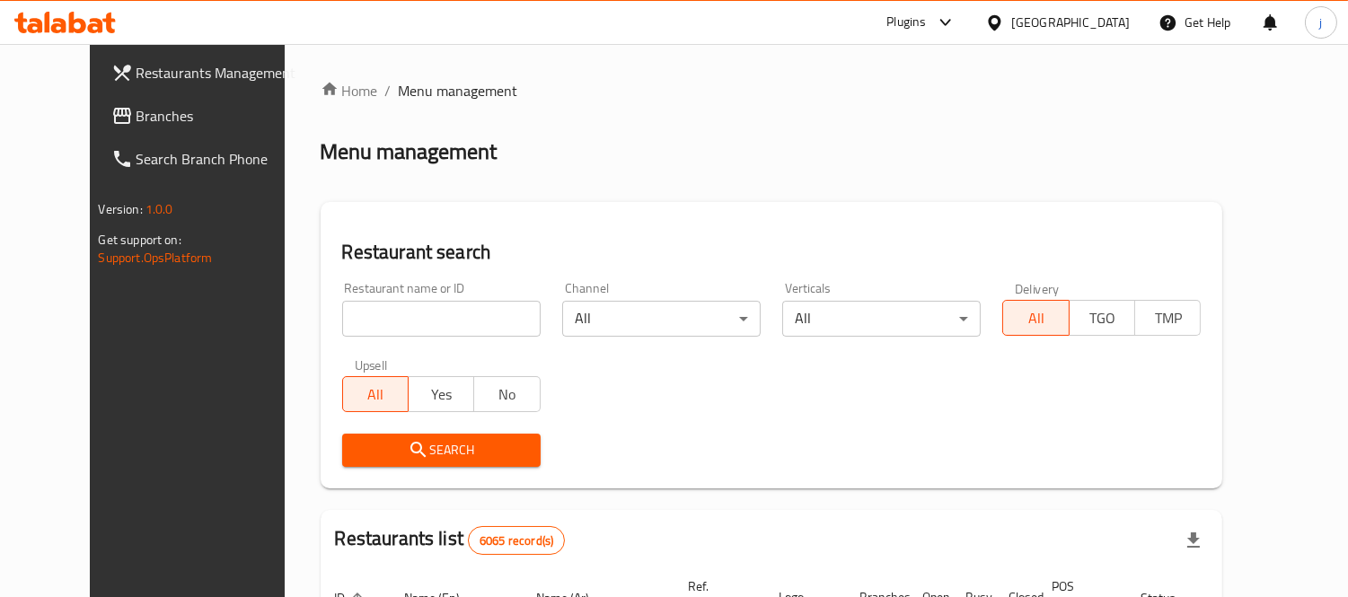
click at [136, 115] on span "Branches" at bounding box center [218, 116] width 164 height 22
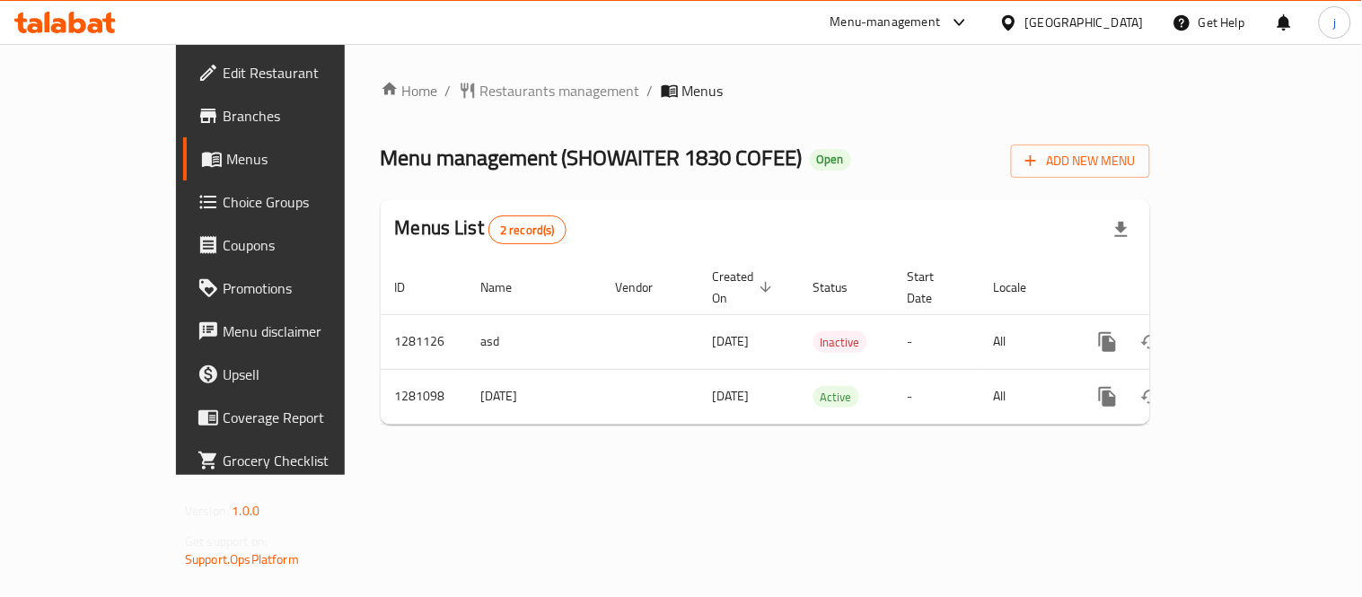
click at [1079, 33] on div "[GEOGRAPHIC_DATA]" at bounding box center [1071, 22] width 173 height 43
click at [1018, 31] on icon at bounding box center [1008, 22] width 19 height 19
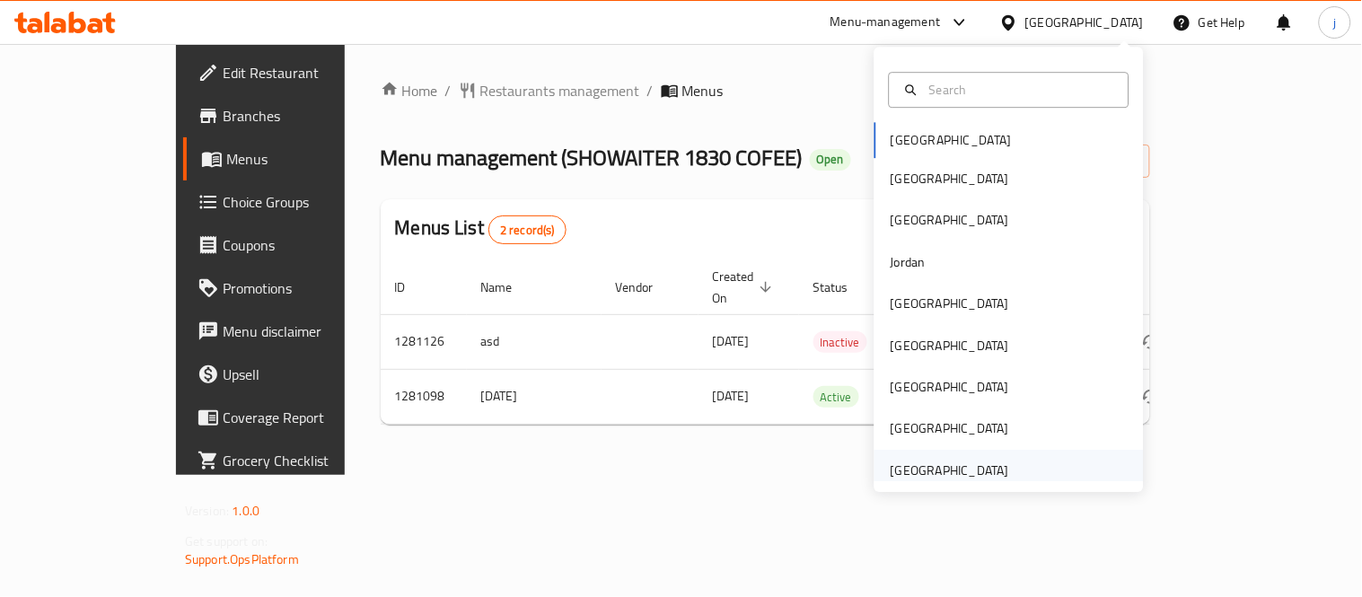
click at [956, 465] on div "[GEOGRAPHIC_DATA]" at bounding box center [950, 471] width 119 height 20
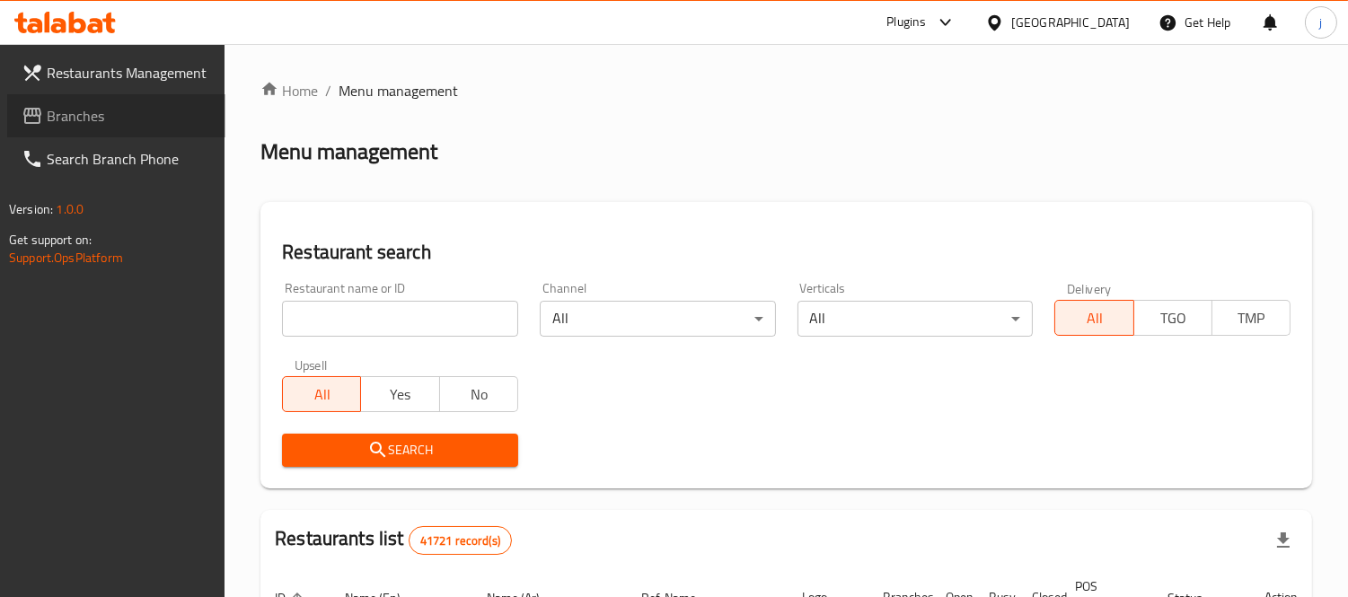
click at [155, 100] on link "Branches" at bounding box center [116, 115] width 218 height 43
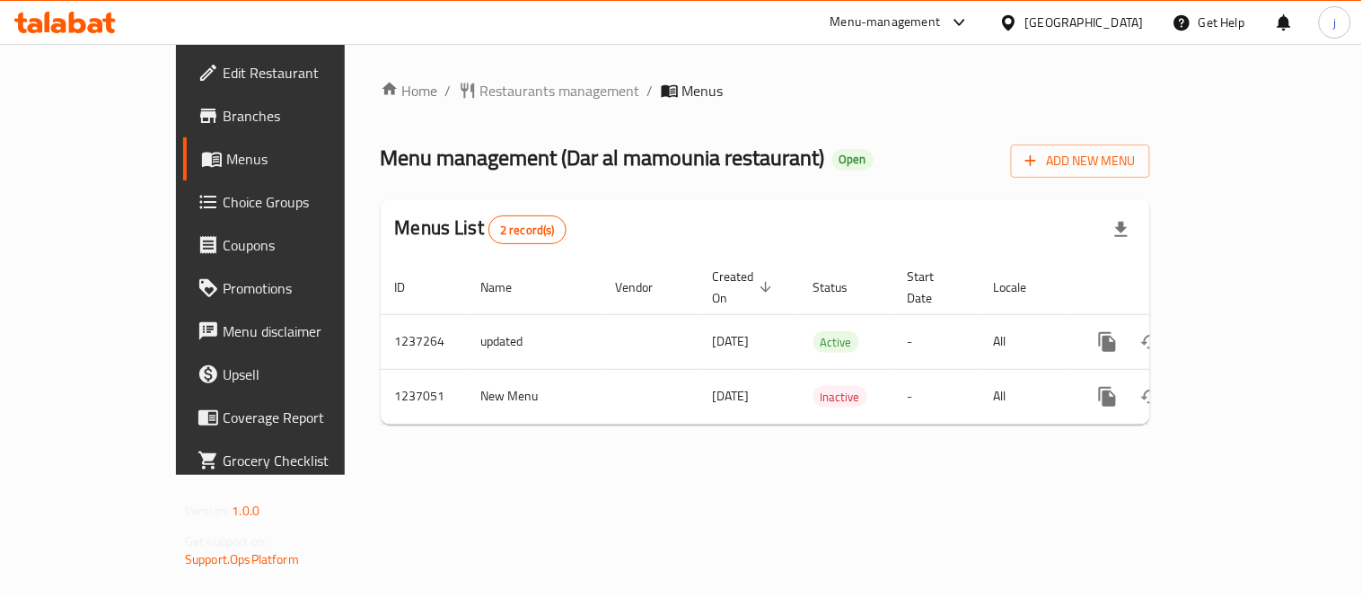
click at [1012, 22] on icon at bounding box center [1008, 22] width 19 height 19
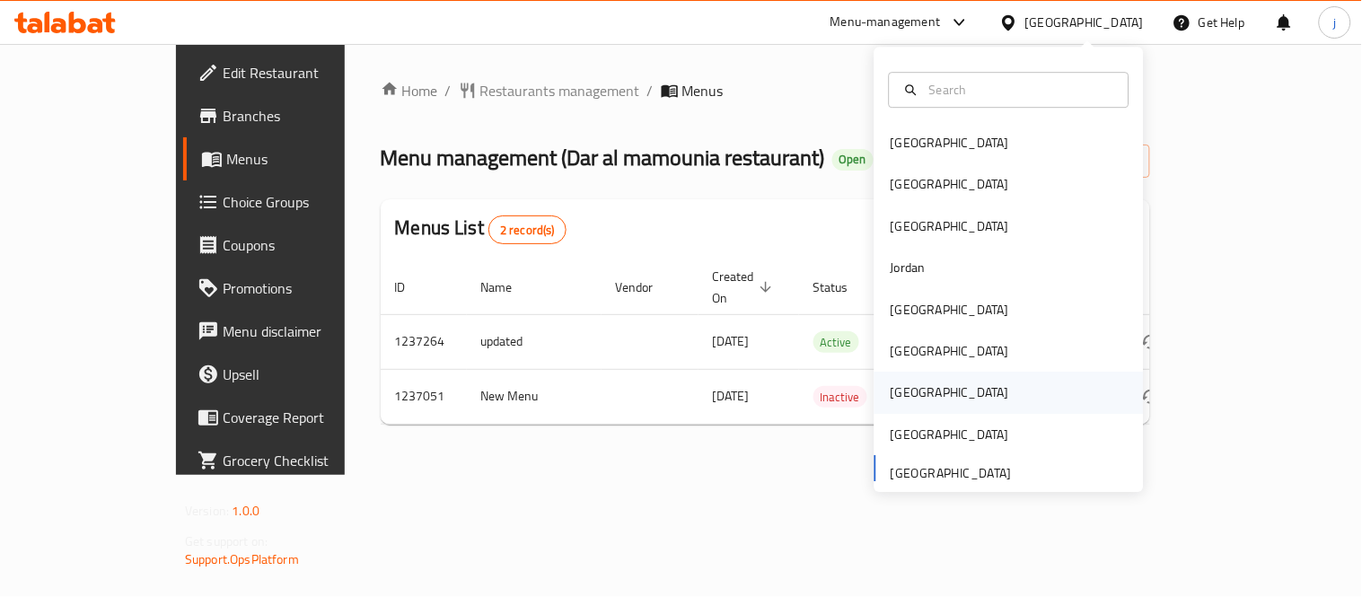
click at [905, 374] on div "[GEOGRAPHIC_DATA]" at bounding box center [949, 393] width 147 height 41
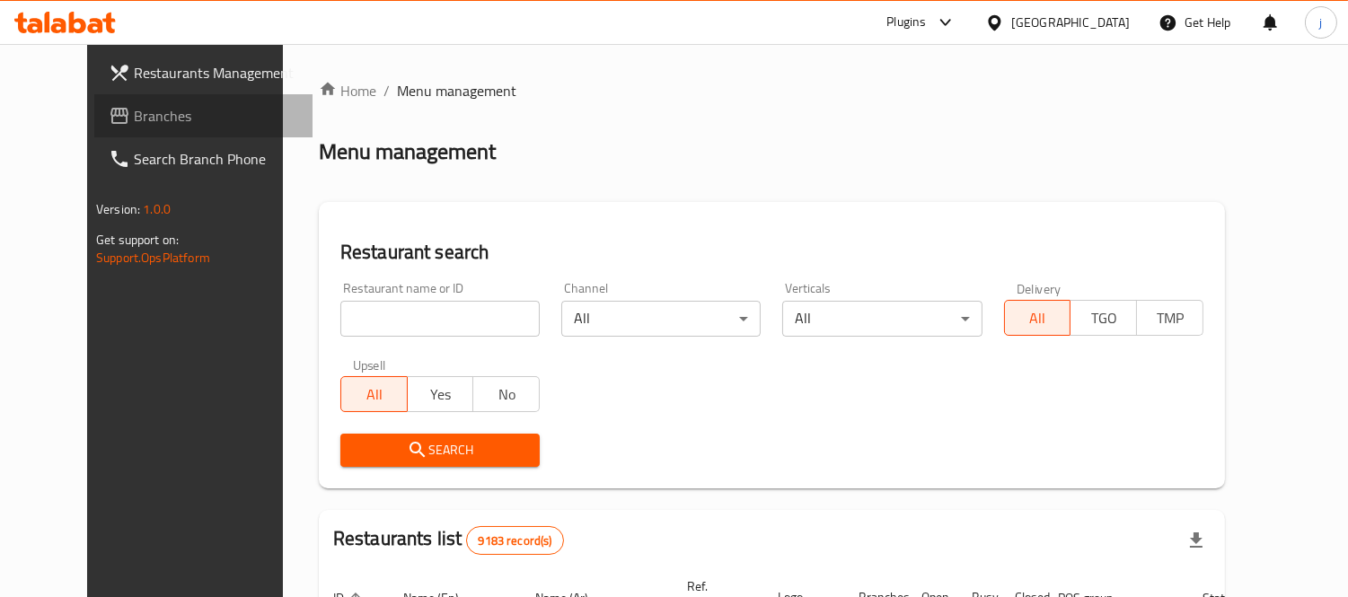
click at [134, 126] on span "Branches" at bounding box center [216, 116] width 164 height 22
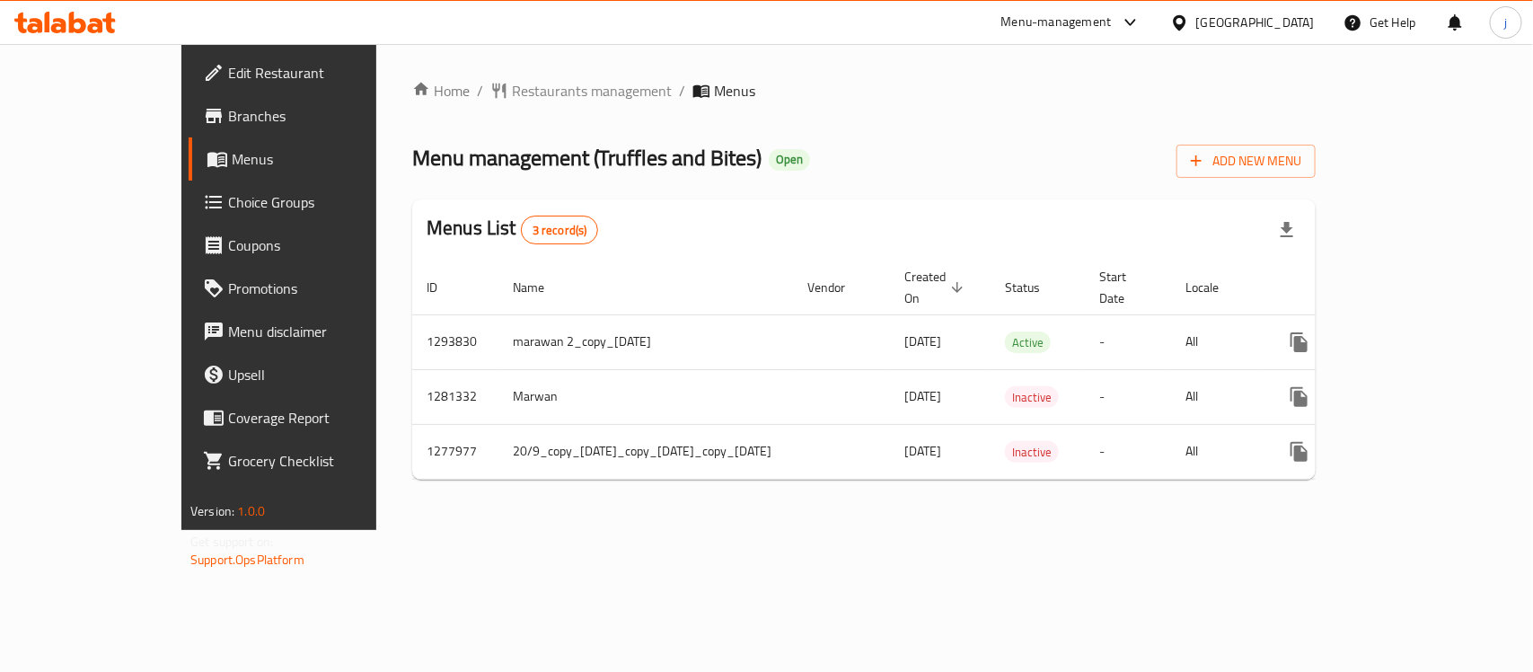
click at [1286, 31] on div "[GEOGRAPHIC_DATA]" at bounding box center [1255, 23] width 119 height 20
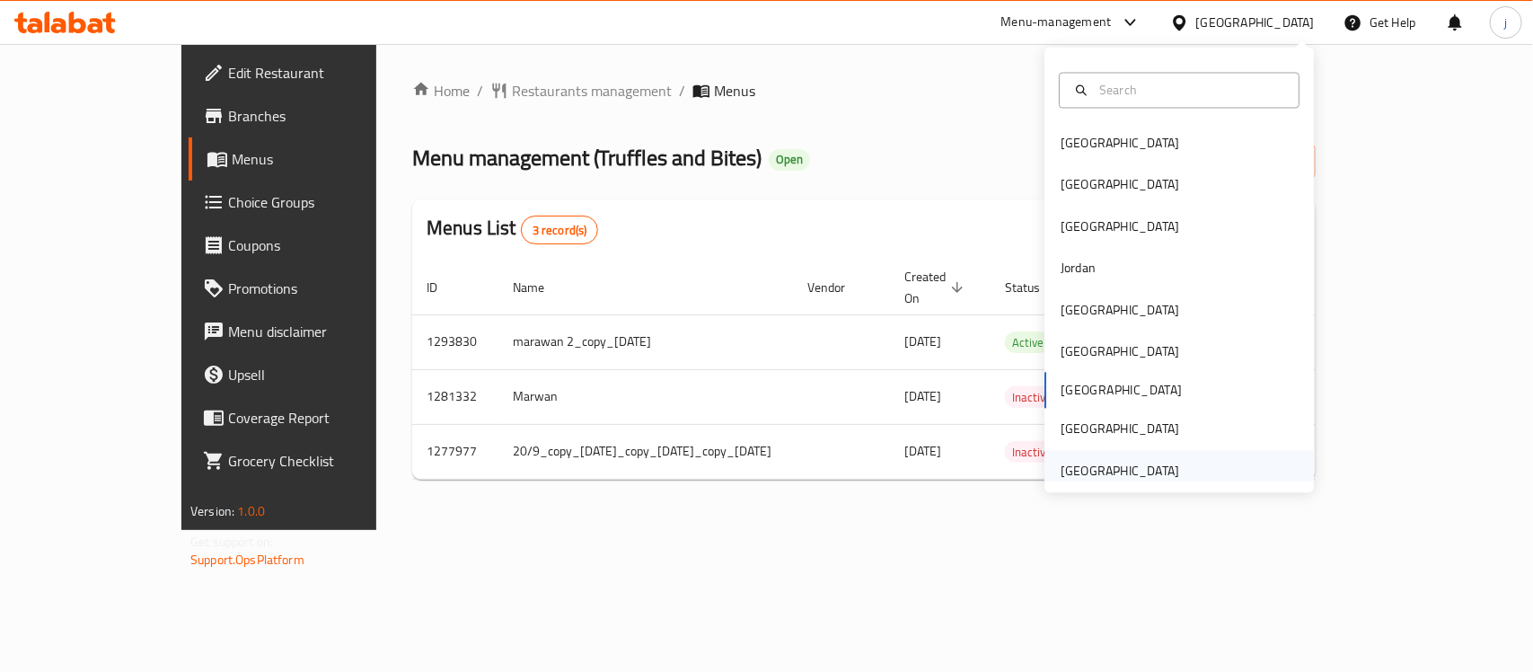
click at [1074, 479] on div "[GEOGRAPHIC_DATA]" at bounding box center [1120, 471] width 119 height 20
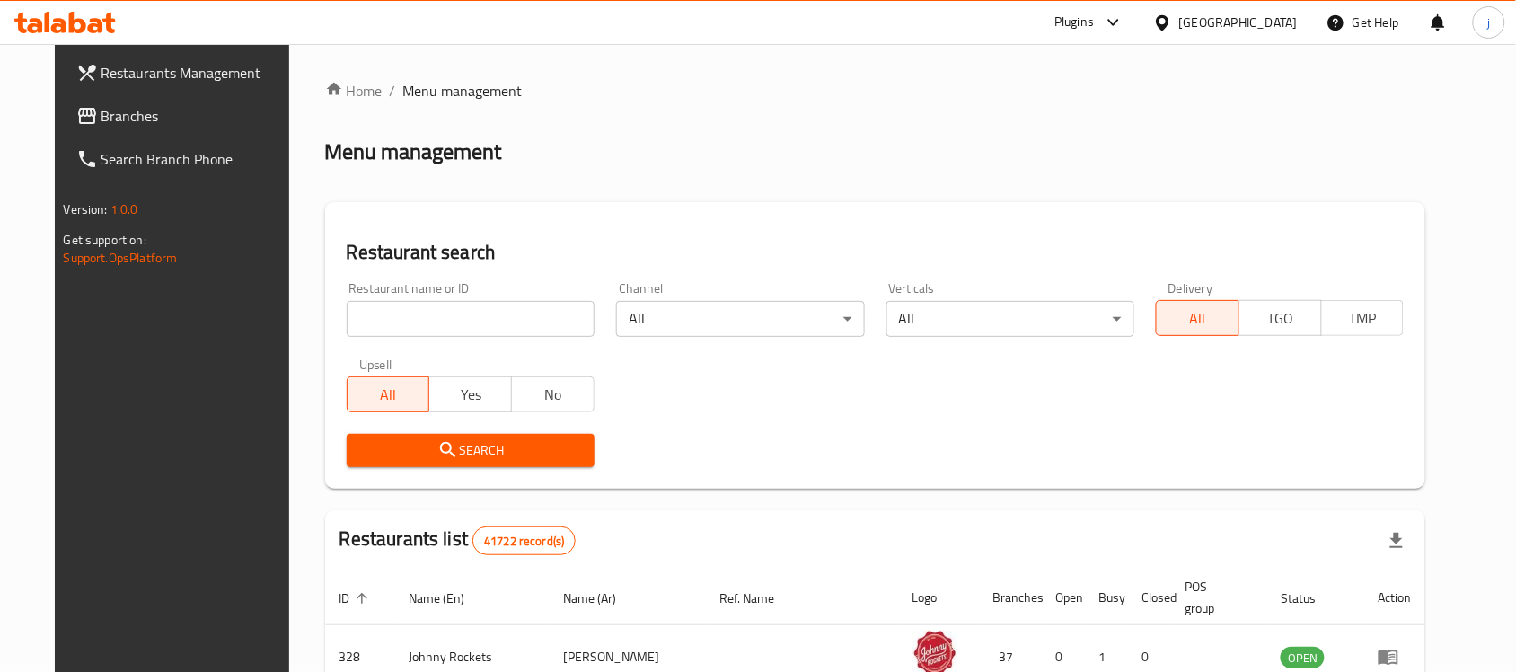
click at [101, 119] on span "Branches" at bounding box center [197, 116] width 192 height 22
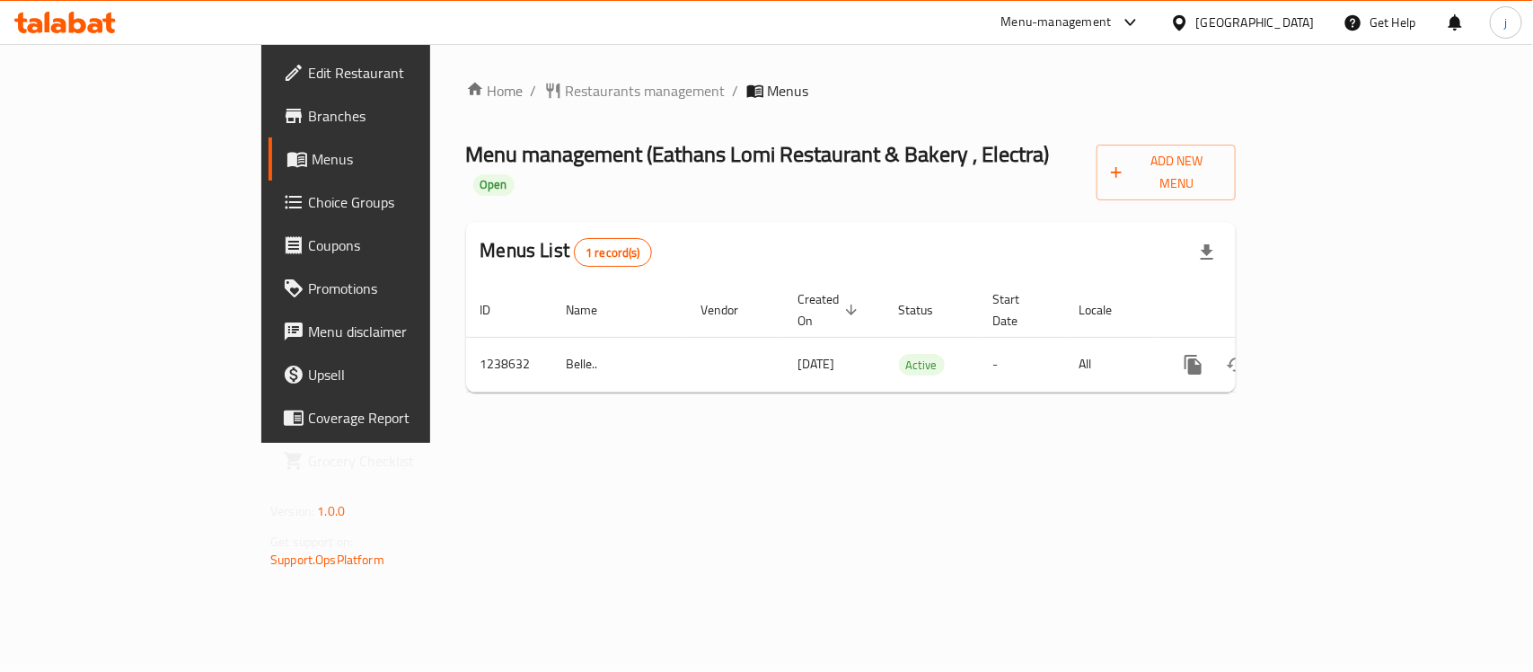
click at [1202, 15] on div "[GEOGRAPHIC_DATA]" at bounding box center [1255, 23] width 119 height 20
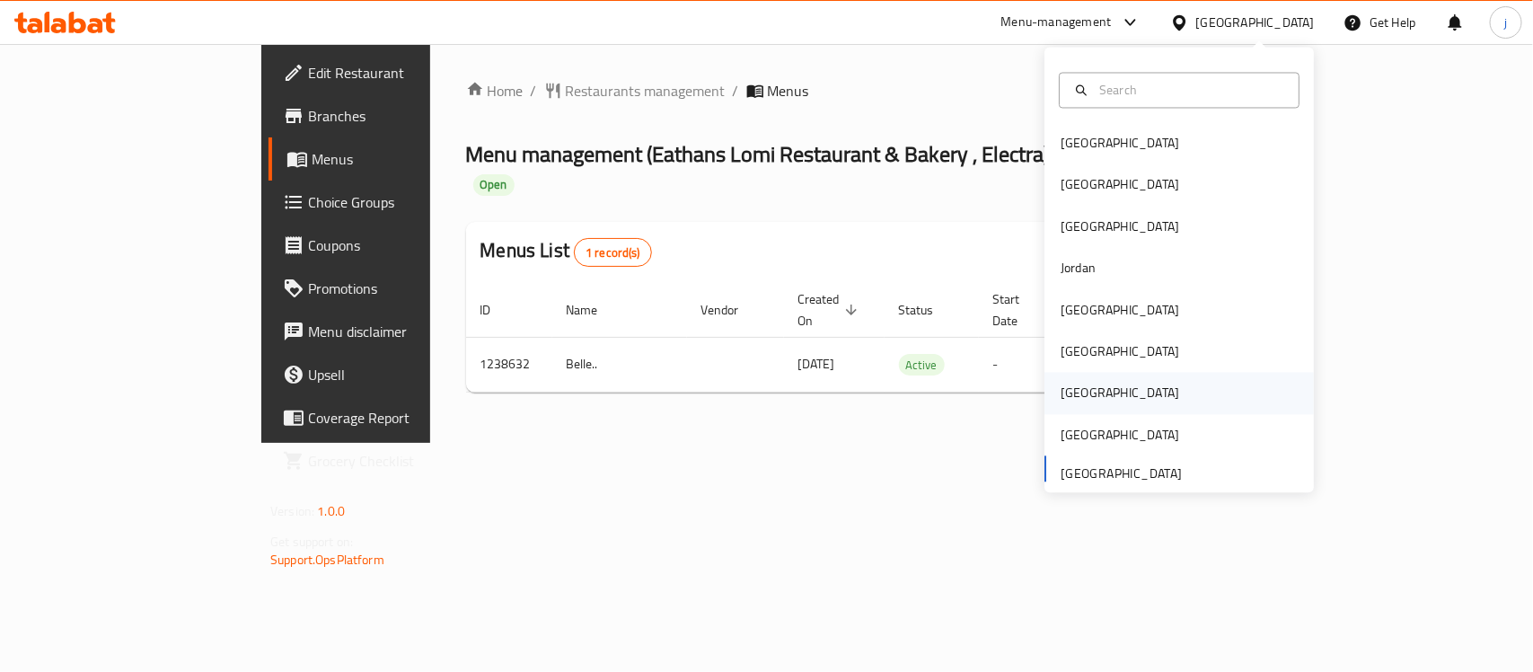
click at [1089, 392] on div "[GEOGRAPHIC_DATA]" at bounding box center [1178, 393] width 269 height 41
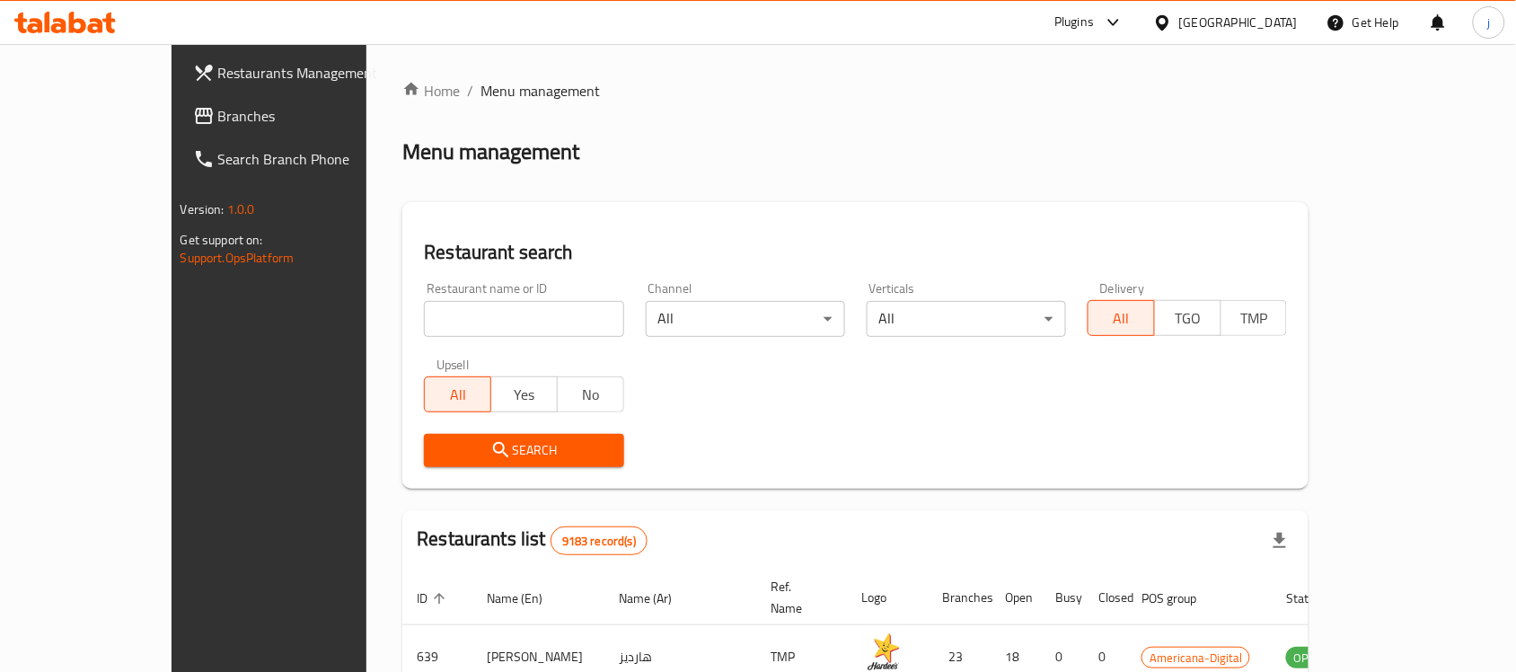
click at [218, 119] on span "Branches" at bounding box center [314, 116] width 192 height 22
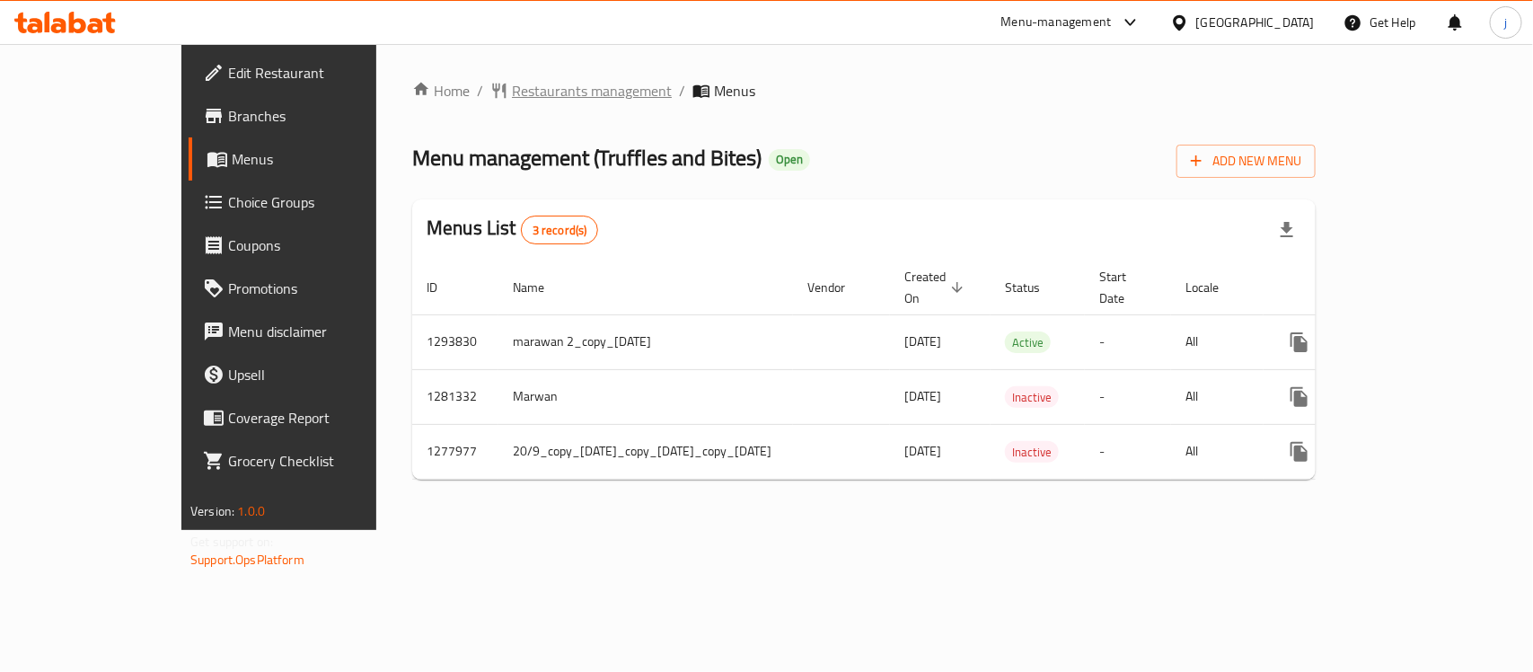
click at [512, 101] on span "Restaurants management" at bounding box center [592, 91] width 160 height 22
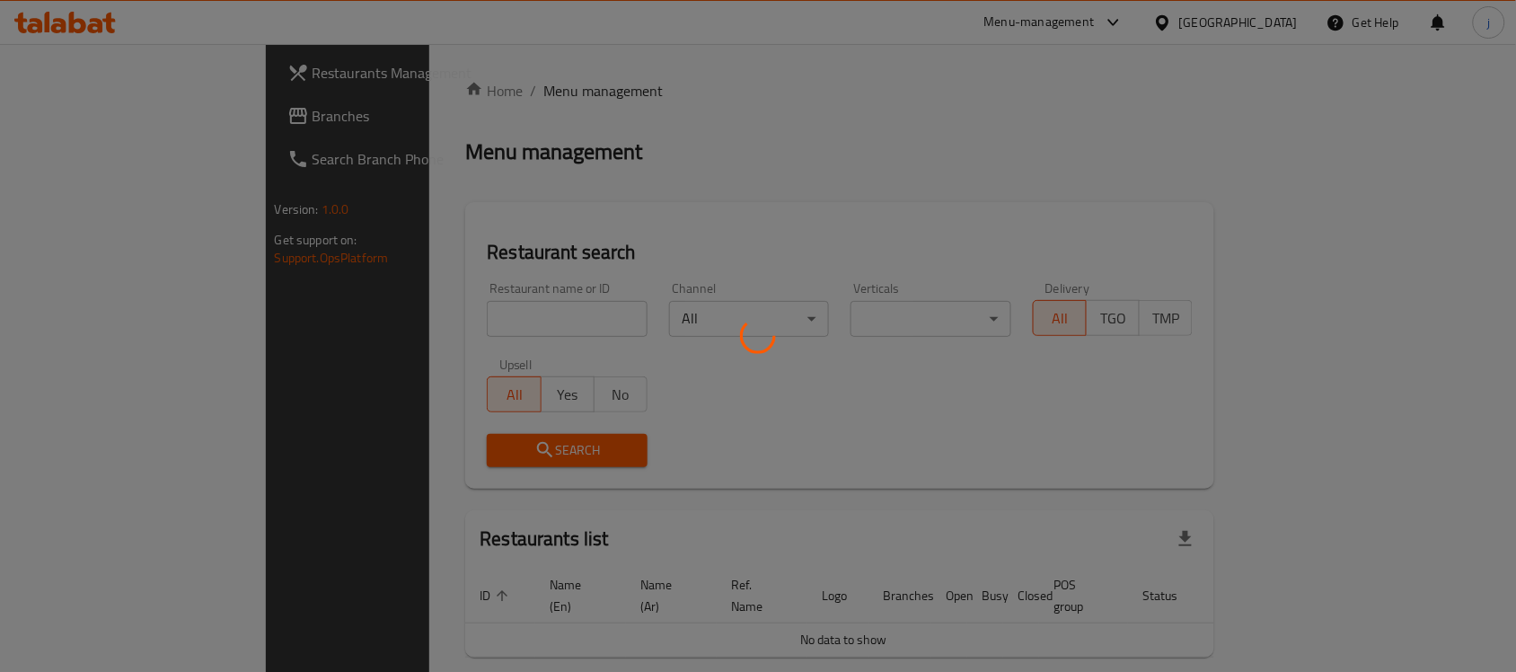
click at [126, 130] on div at bounding box center [758, 336] width 1516 height 672
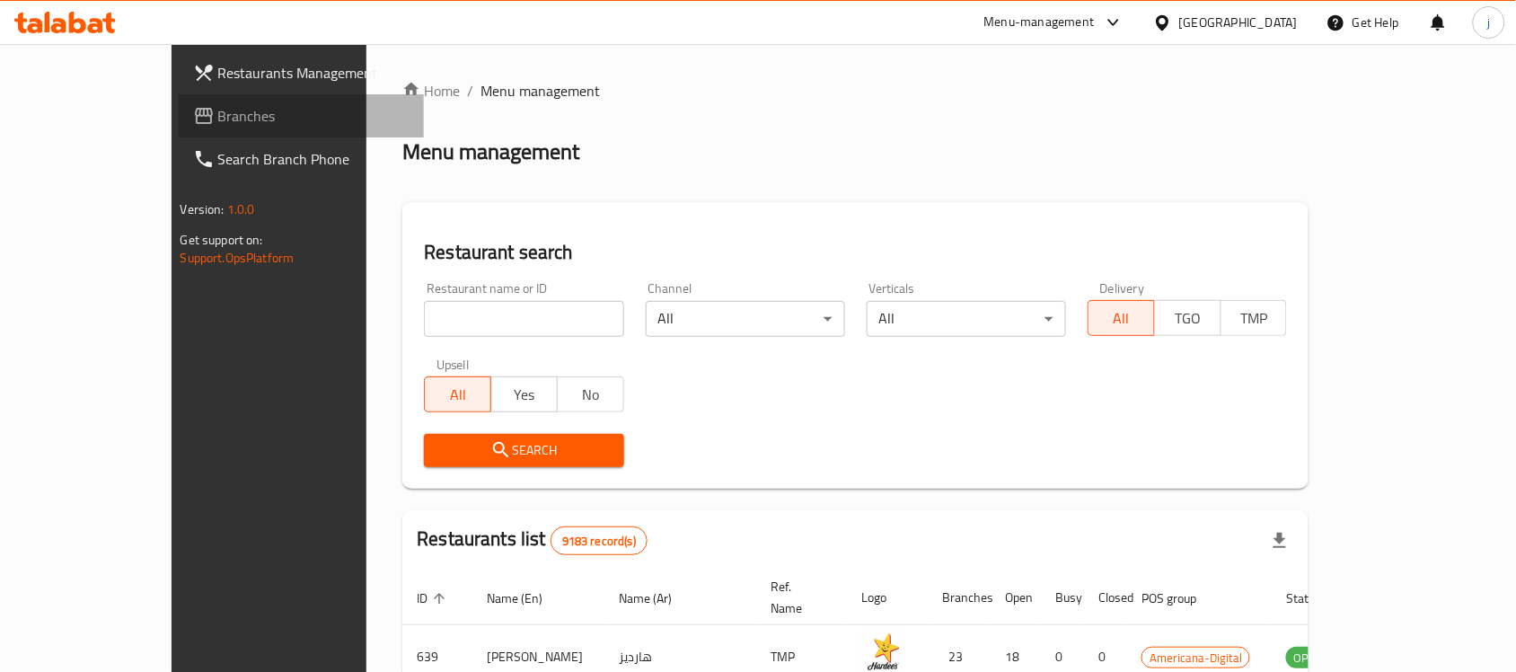
drag, startPoint x: 96, startPoint y: 115, endPoint x: 0, endPoint y: 136, distance: 98.3
click at [218, 115] on span "Branches" at bounding box center [314, 116] width 192 height 22
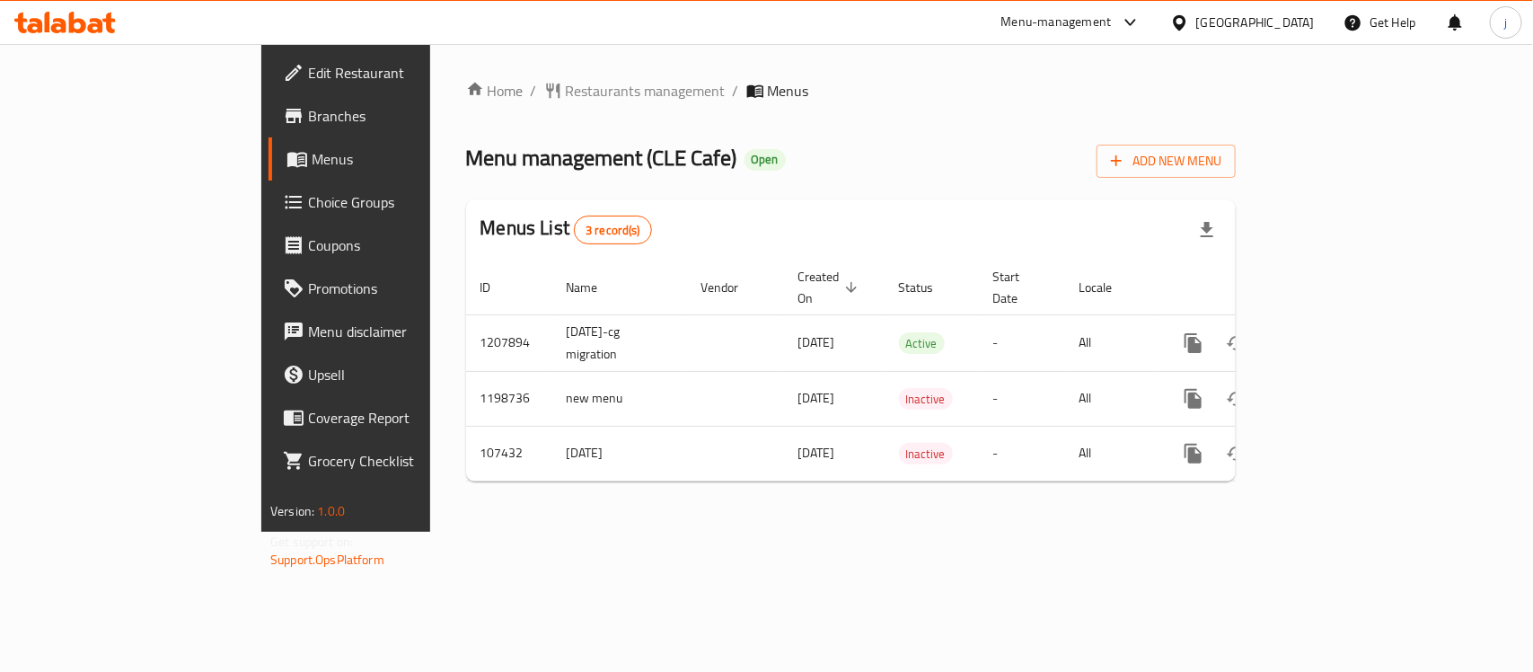
click at [1282, 27] on div "[GEOGRAPHIC_DATA]" at bounding box center [1255, 23] width 119 height 20
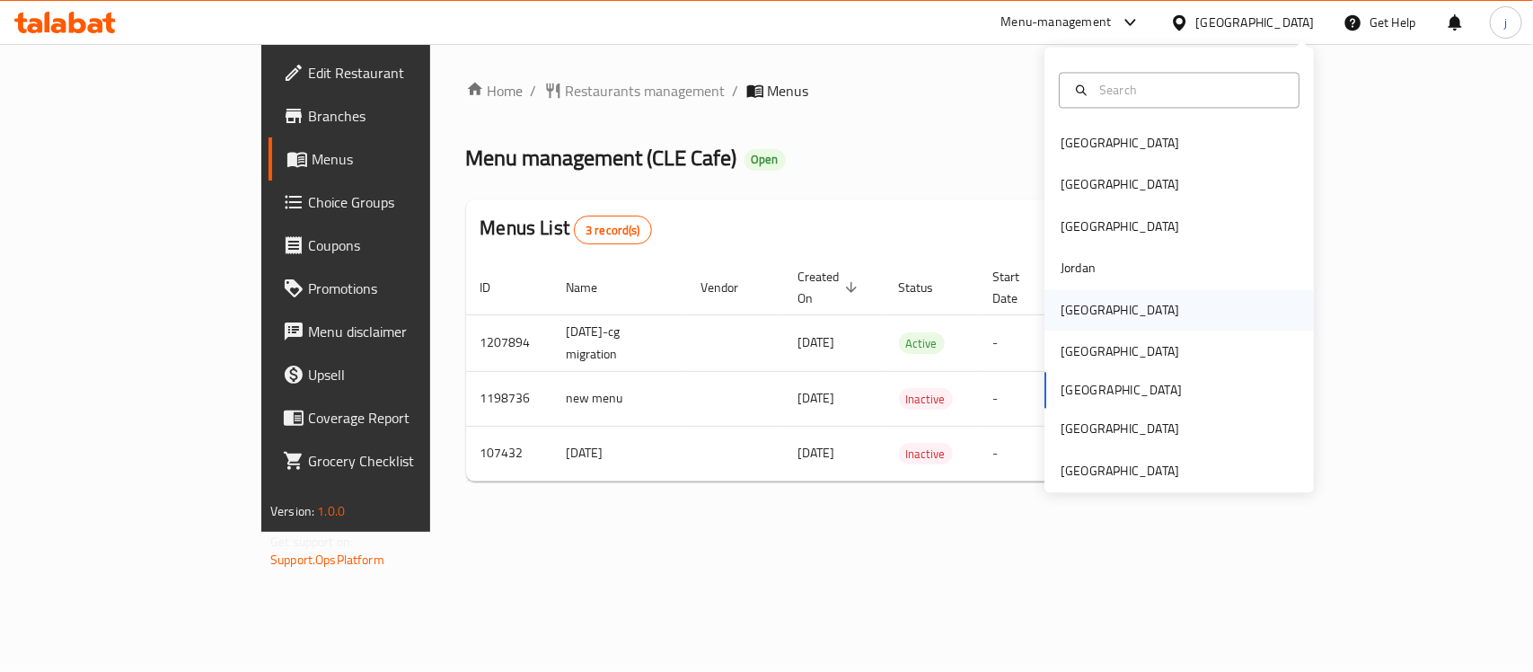
click at [1075, 315] on div "[GEOGRAPHIC_DATA]" at bounding box center [1120, 310] width 119 height 20
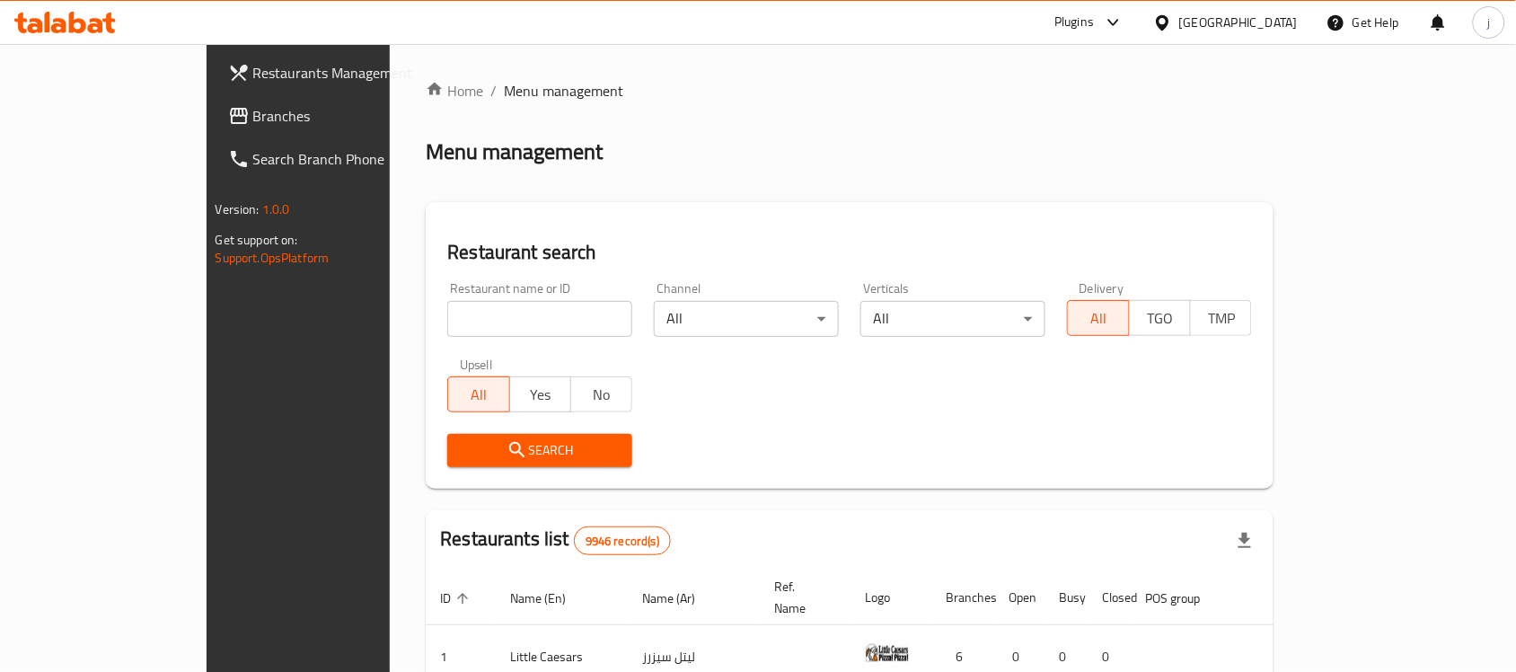
click at [253, 109] on span "Branches" at bounding box center [349, 116] width 192 height 22
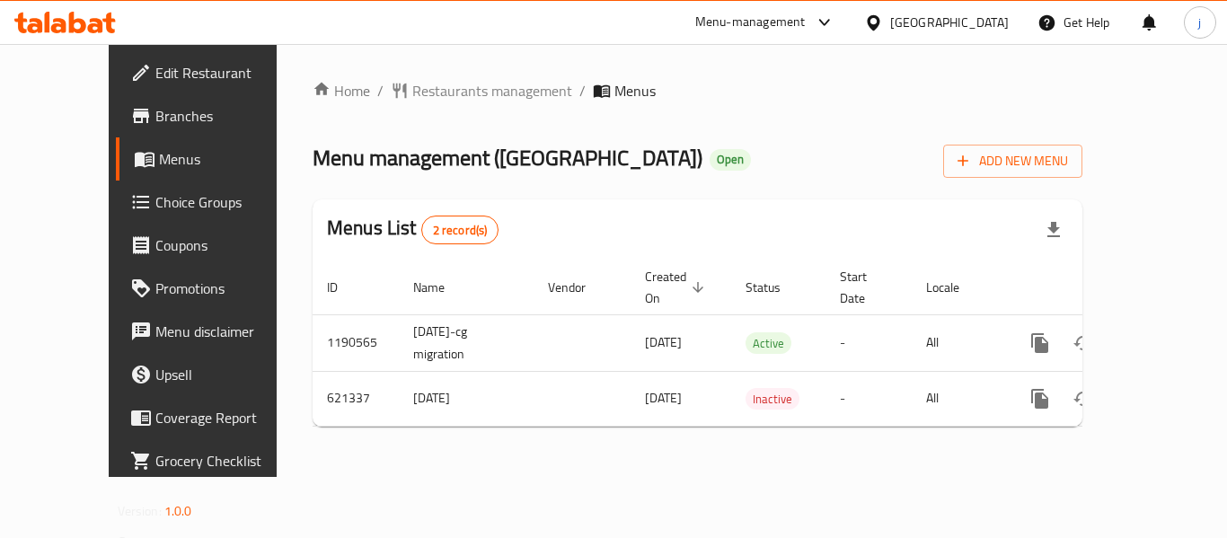
click at [940, 26] on div "[GEOGRAPHIC_DATA]" at bounding box center [936, 22] width 173 height 43
click at [879, 26] on icon at bounding box center [873, 21] width 13 height 15
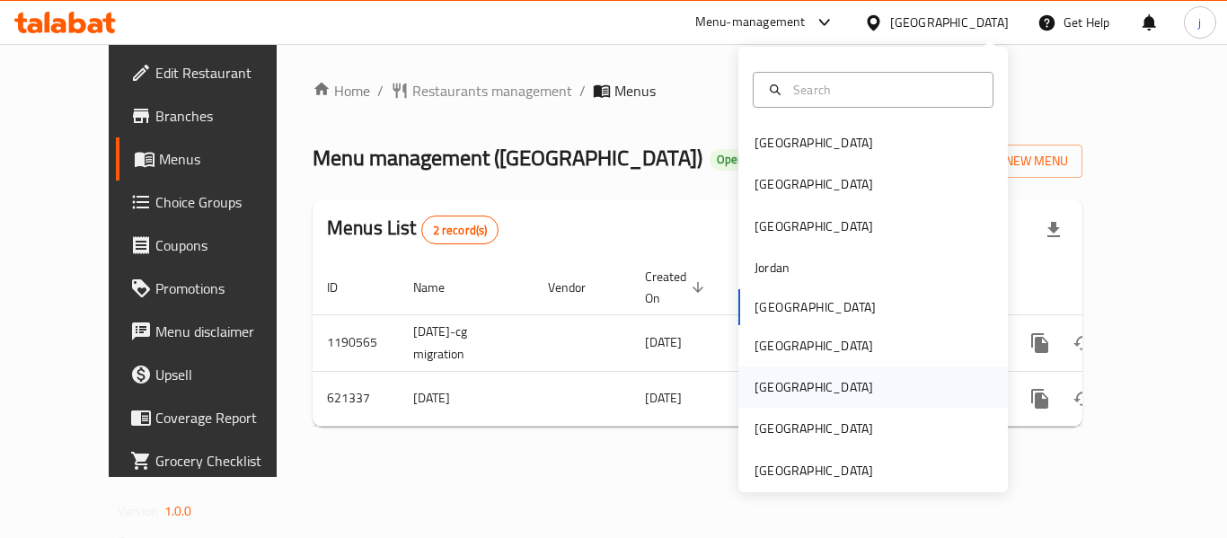
click at [754, 393] on div "[GEOGRAPHIC_DATA]" at bounding box center [813, 387] width 119 height 20
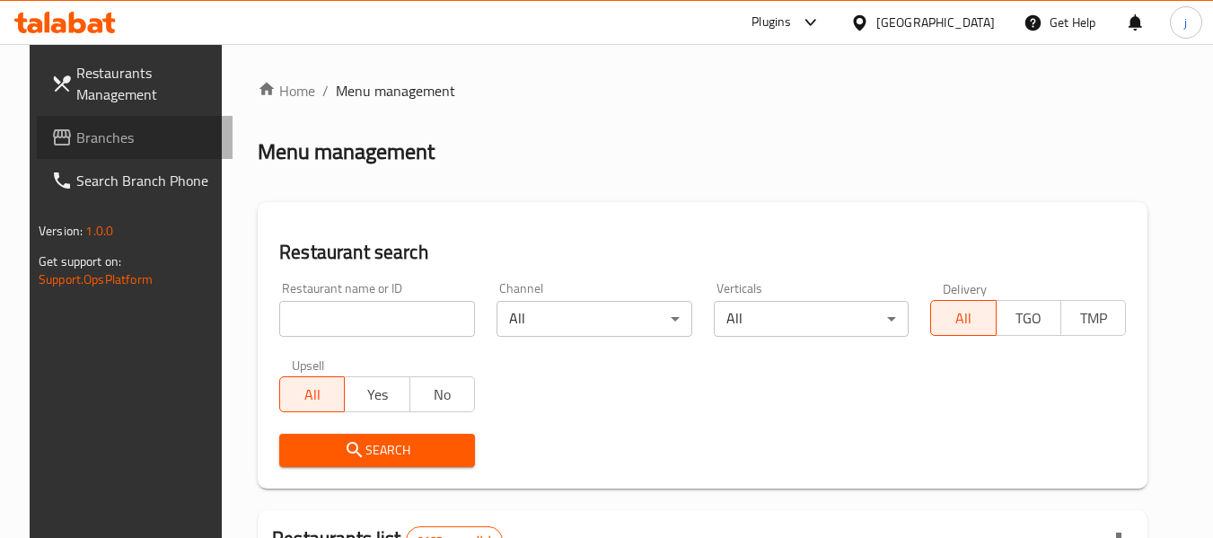
click at [125, 137] on span "Branches" at bounding box center [147, 138] width 142 height 22
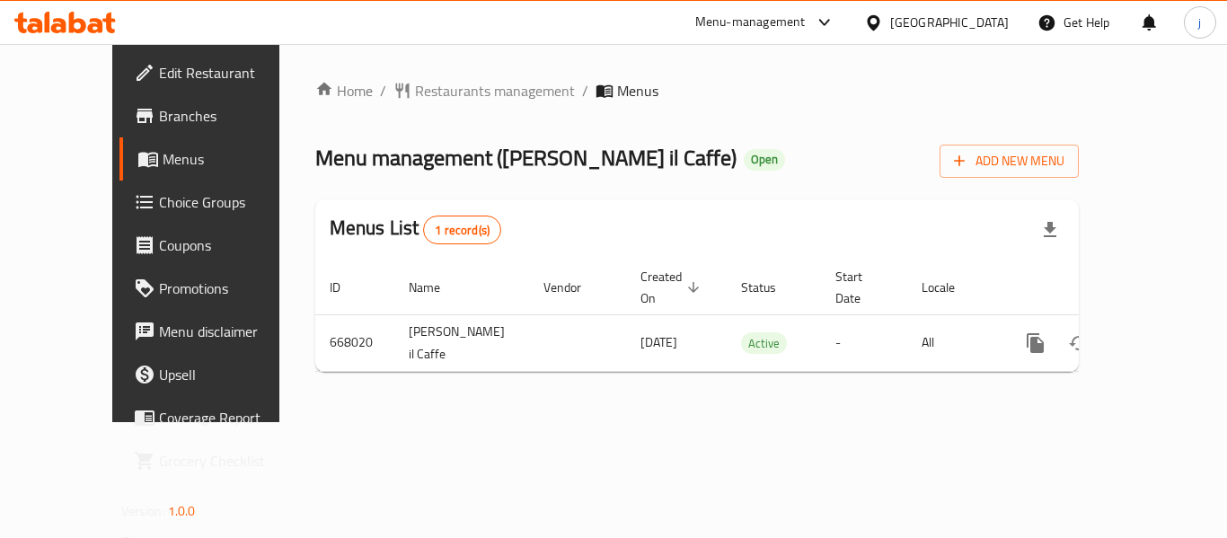
click at [984, 18] on div "[GEOGRAPHIC_DATA]" at bounding box center [949, 23] width 119 height 20
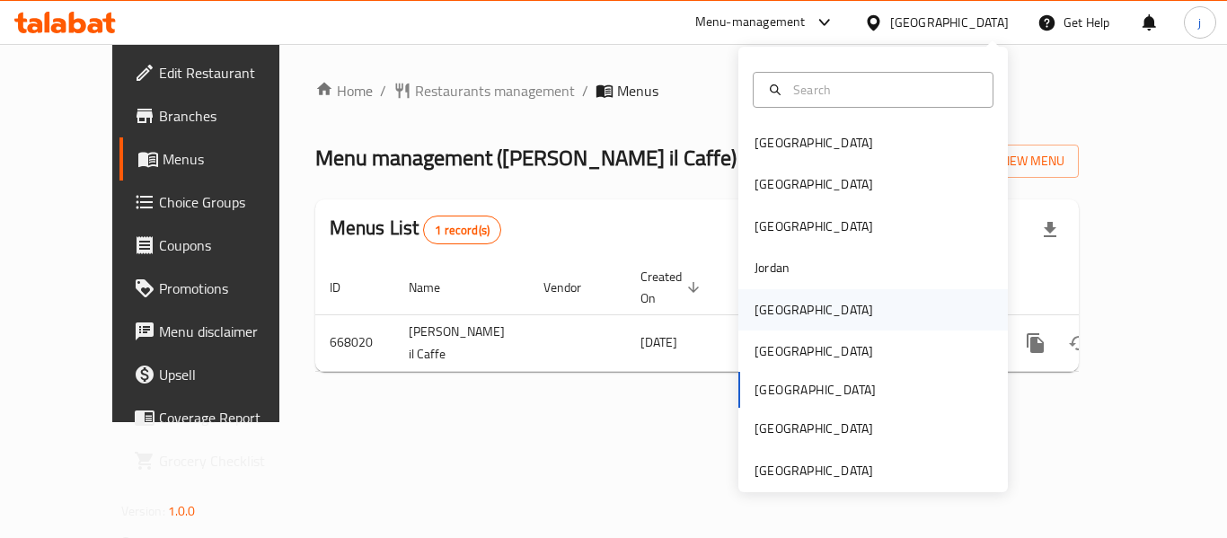
click at [776, 319] on div "[GEOGRAPHIC_DATA]" at bounding box center [813, 310] width 119 height 20
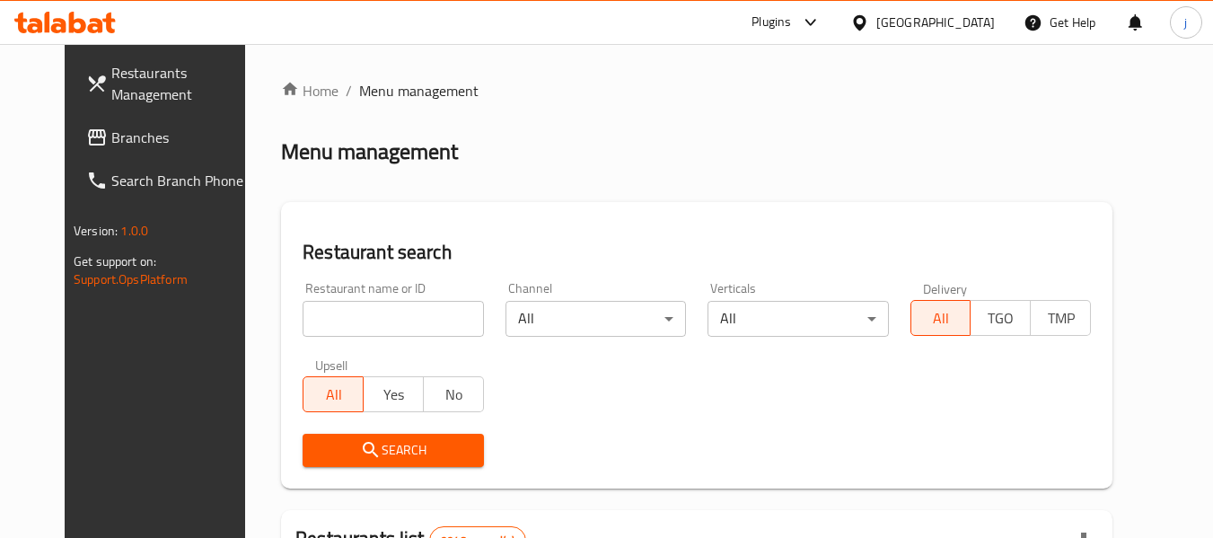
drag, startPoint x: 81, startPoint y: 131, endPoint x: 15, endPoint y: 119, distance: 66.6
click at [111, 131] on span "Branches" at bounding box center [182, 138] width 142 height 22
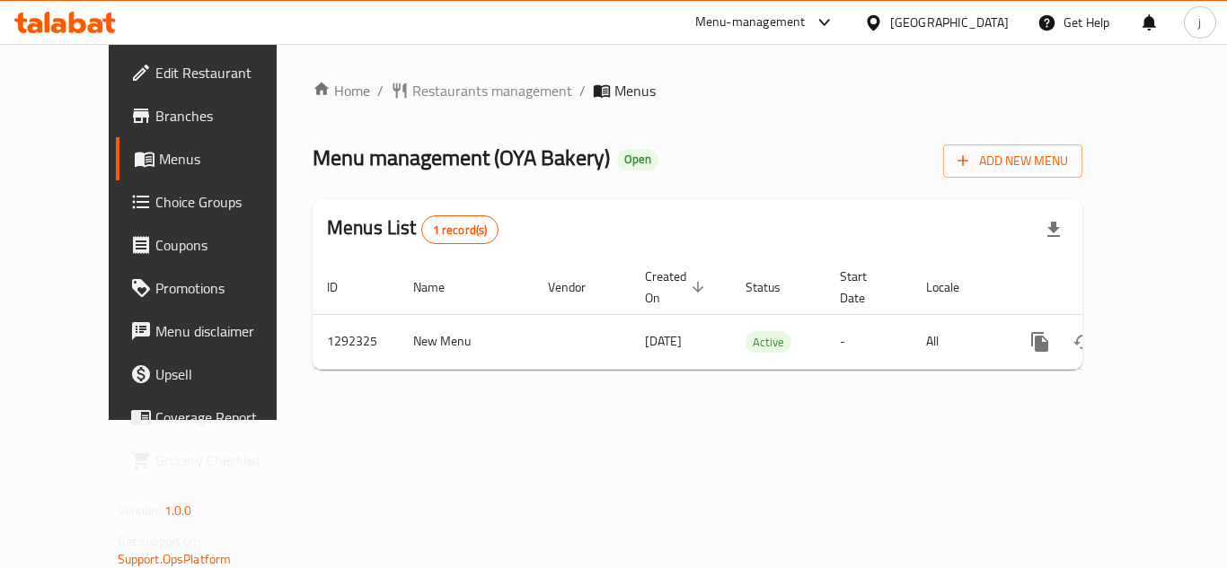
drag, startPoint x: 920, startPoint y: 23, endPoint x: 965, endPoint y: 31, distance: 45.5
click at [850, 25] on div "Menu-management" at bounding box center [765, 22] width 169 height 43
click at [890, 31] on div at bounding box center [877, 23] width 26 height 20
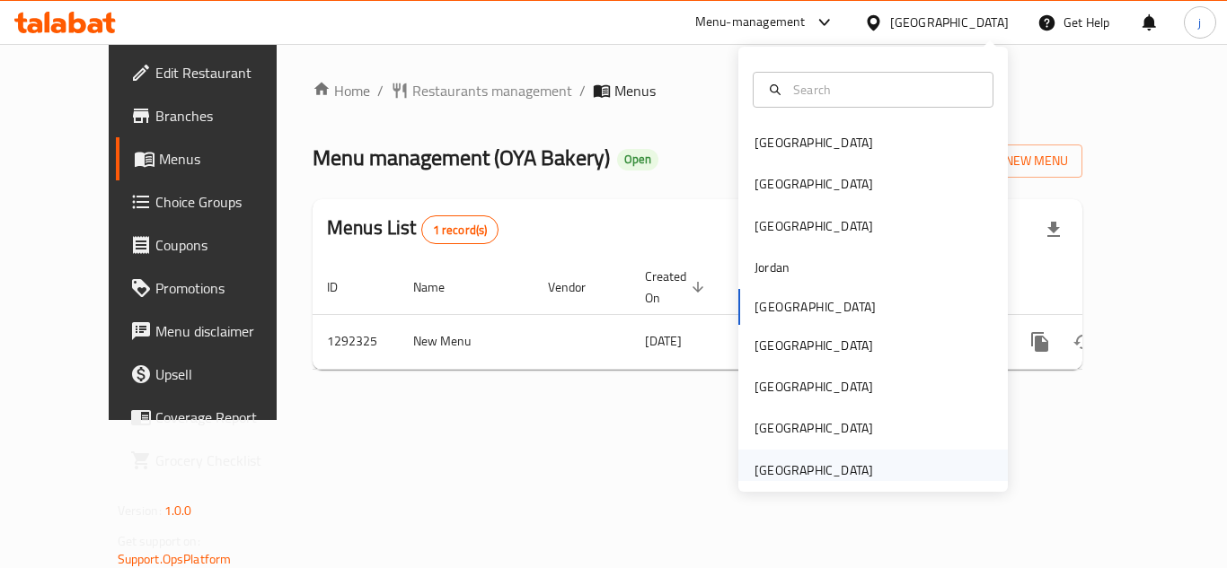
click at [814, 472] on div "[GEOGRAPHIC_DATA]" at bounding box center [813, 471] width 119 height 20
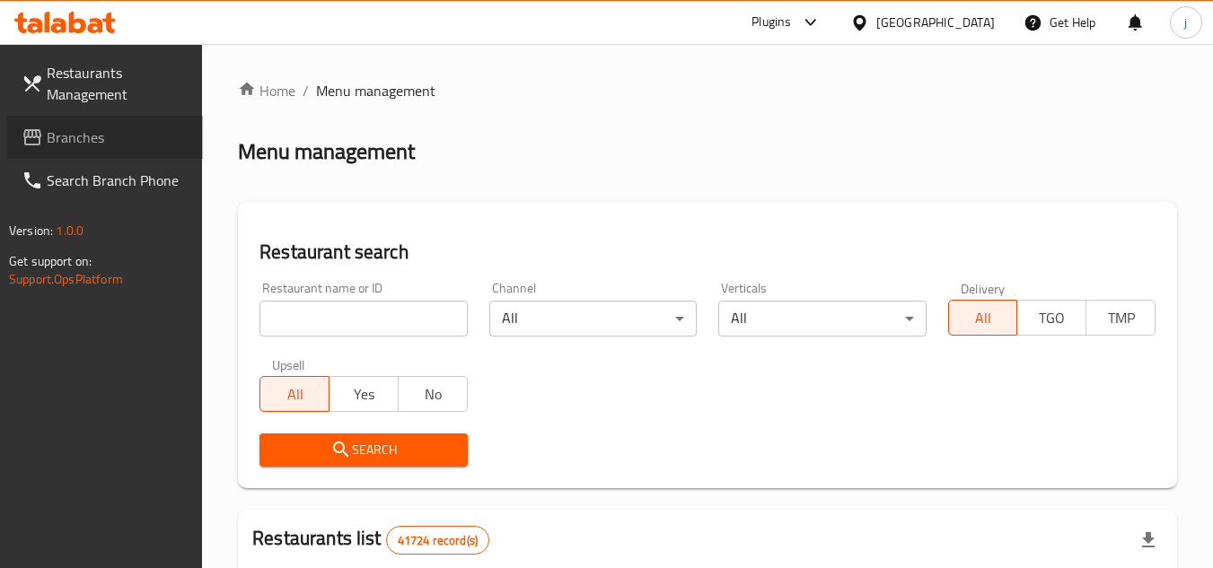
click at [111, 128] on span "Branches" at bounding box center [118, 138] width 142 height 22
